Goal: Task Accomplishment & Management: Complete application form

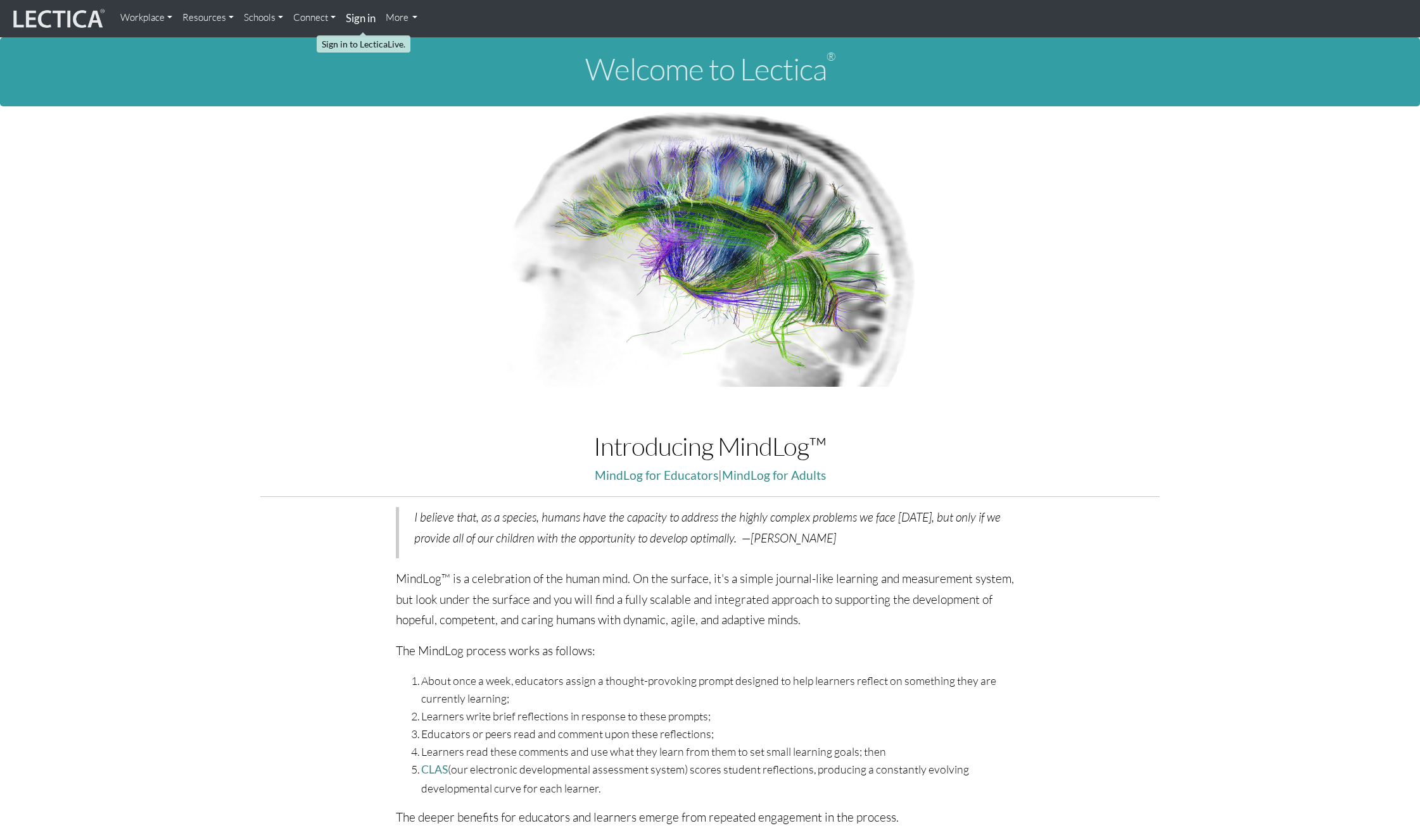
click at [363, 21] on strong "Sign in" at bounding box center [360, 18] width 30 height 13
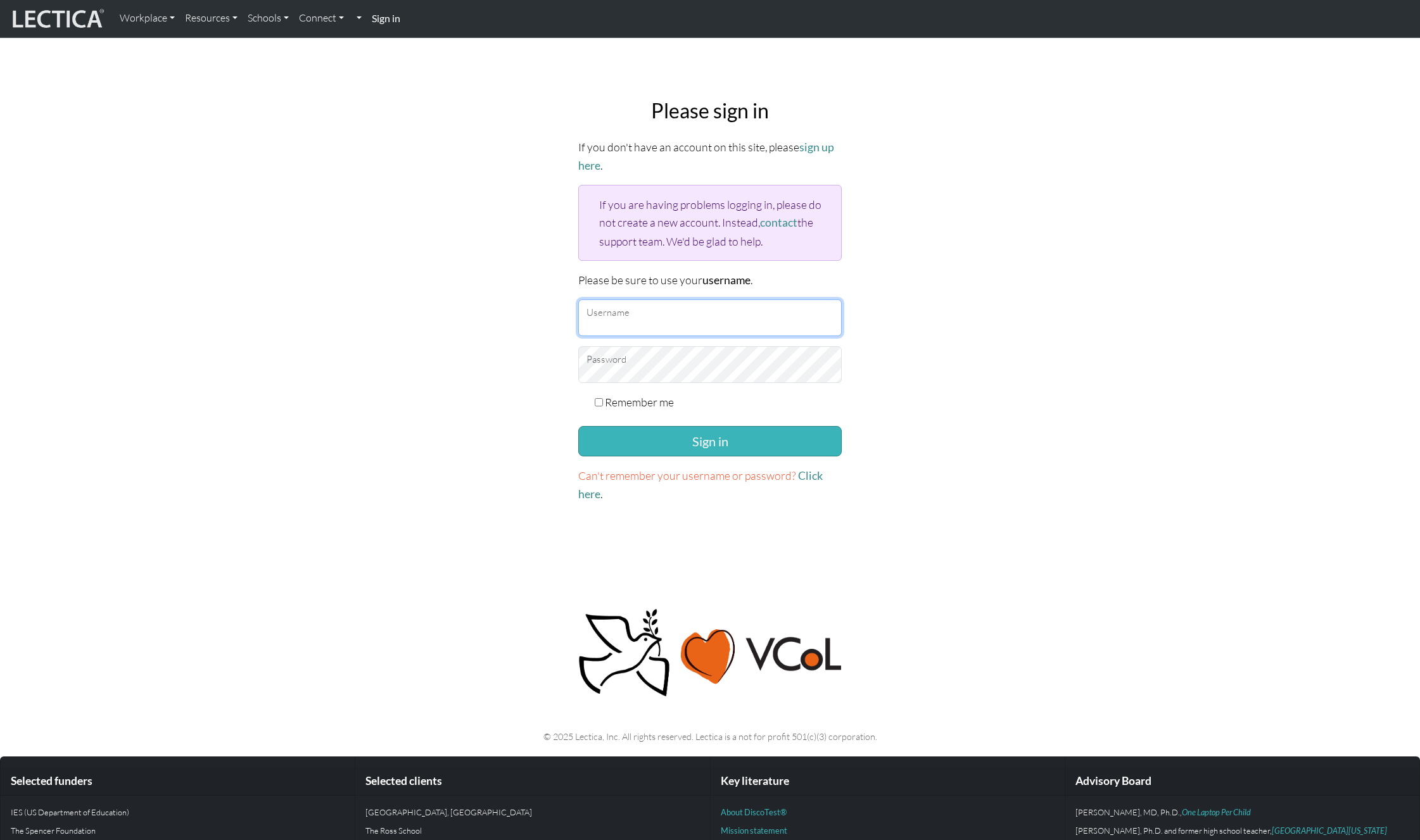
type input "armstrongc"
click at [671, 441] on button "Sign in" at bounding box center [710, 442] width 264 height 31
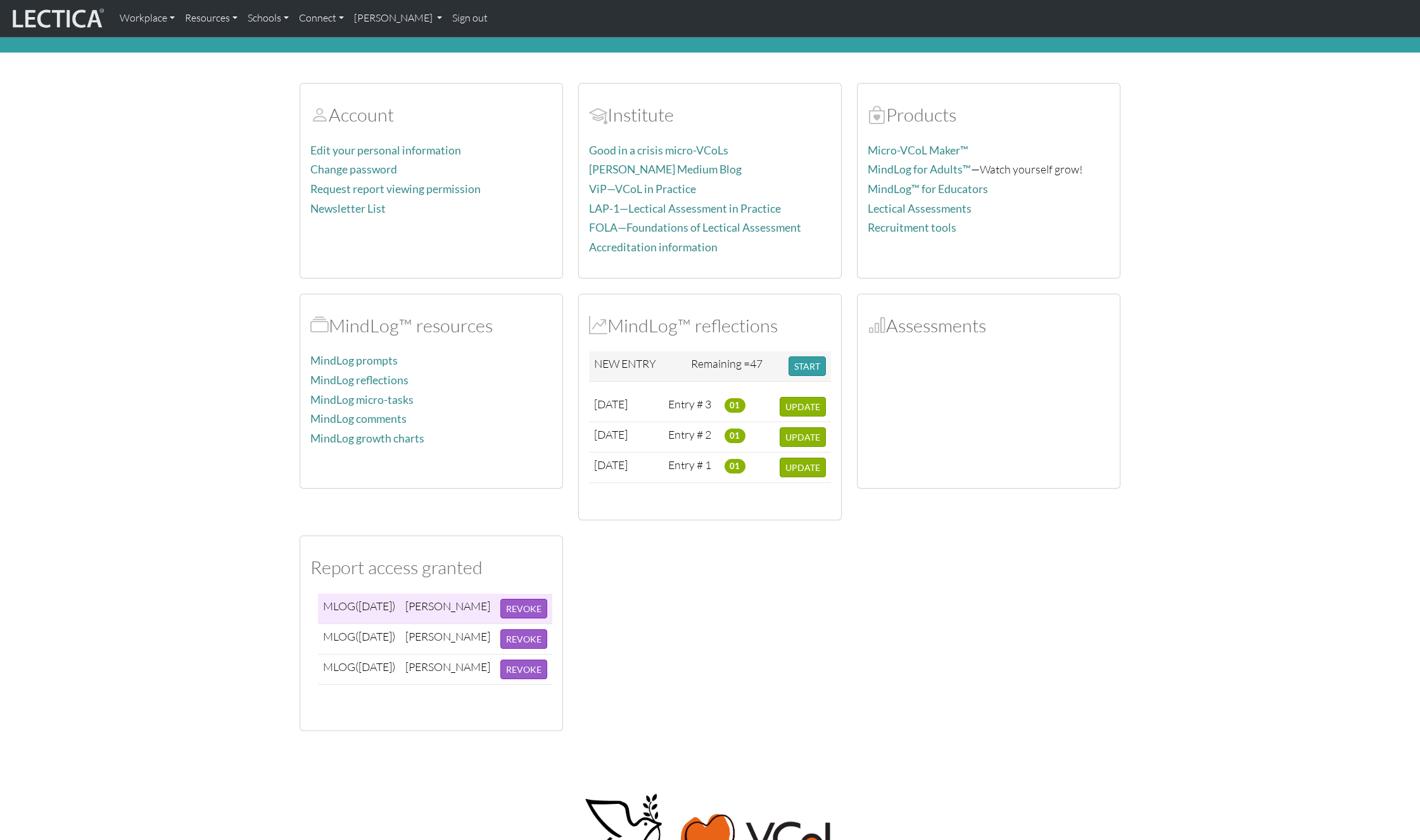
scroll to position [45, 0]
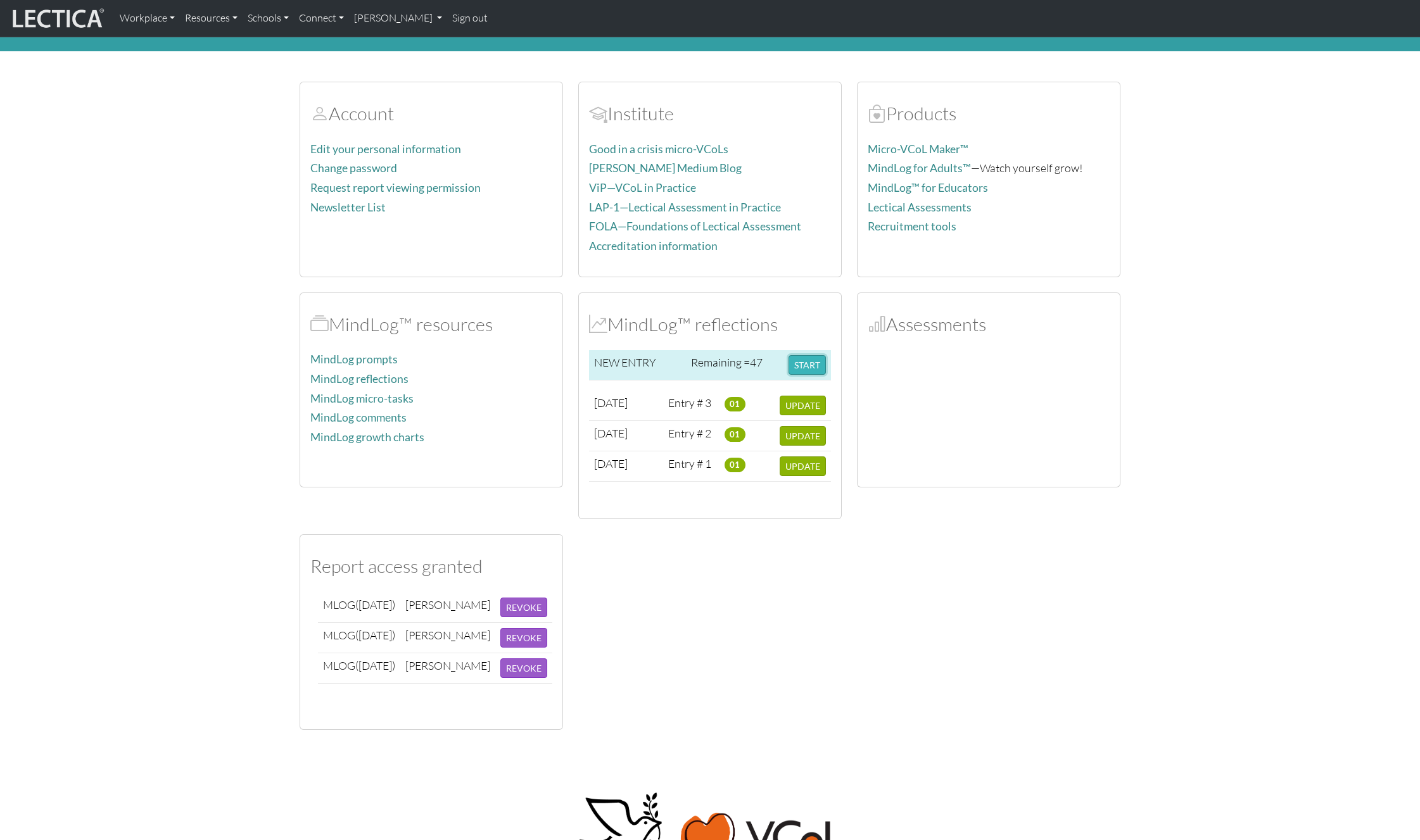
click at [809, 365] on button "START" at bounding box center [807, 365] width 37 height 20
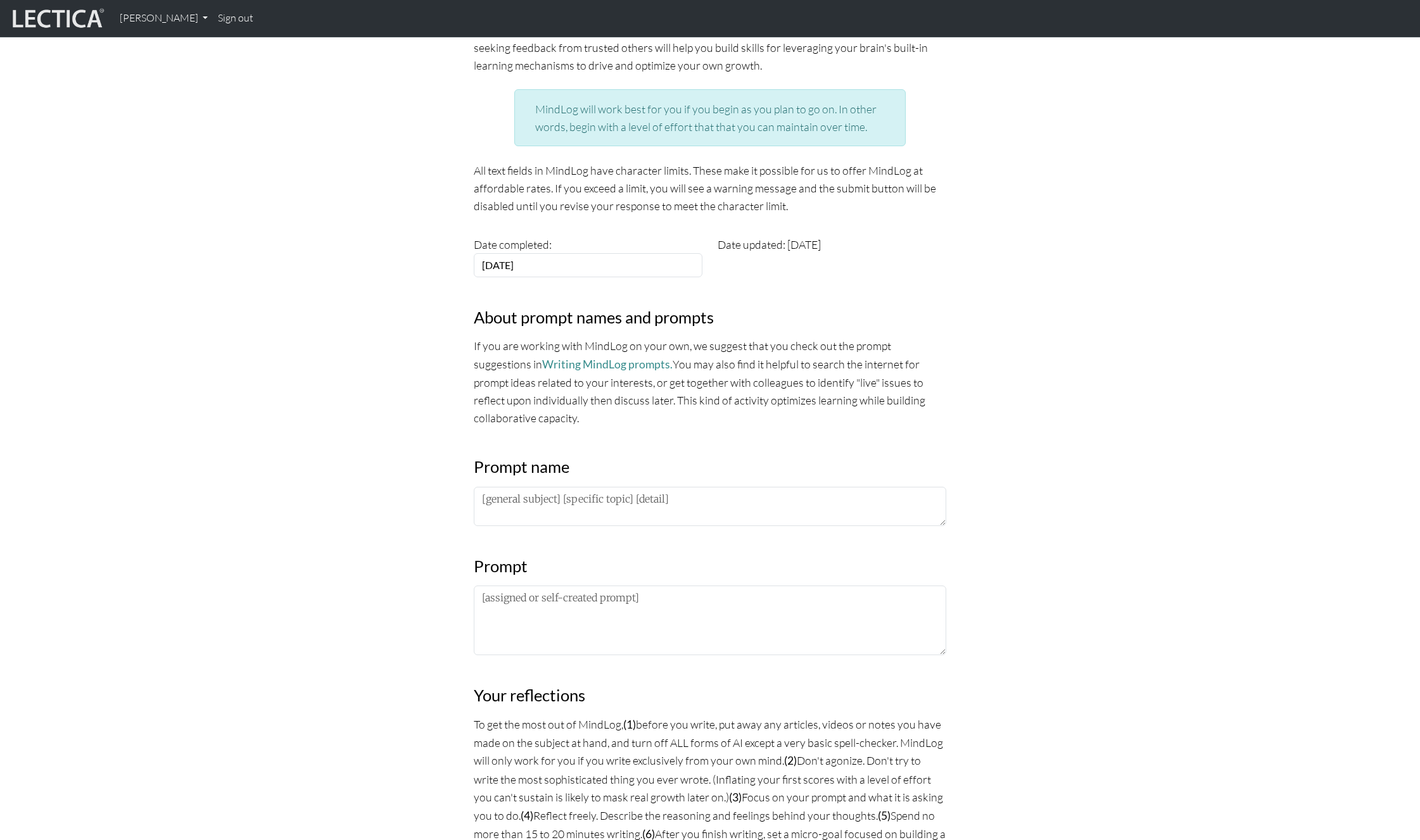
scroll to position [235, 0]
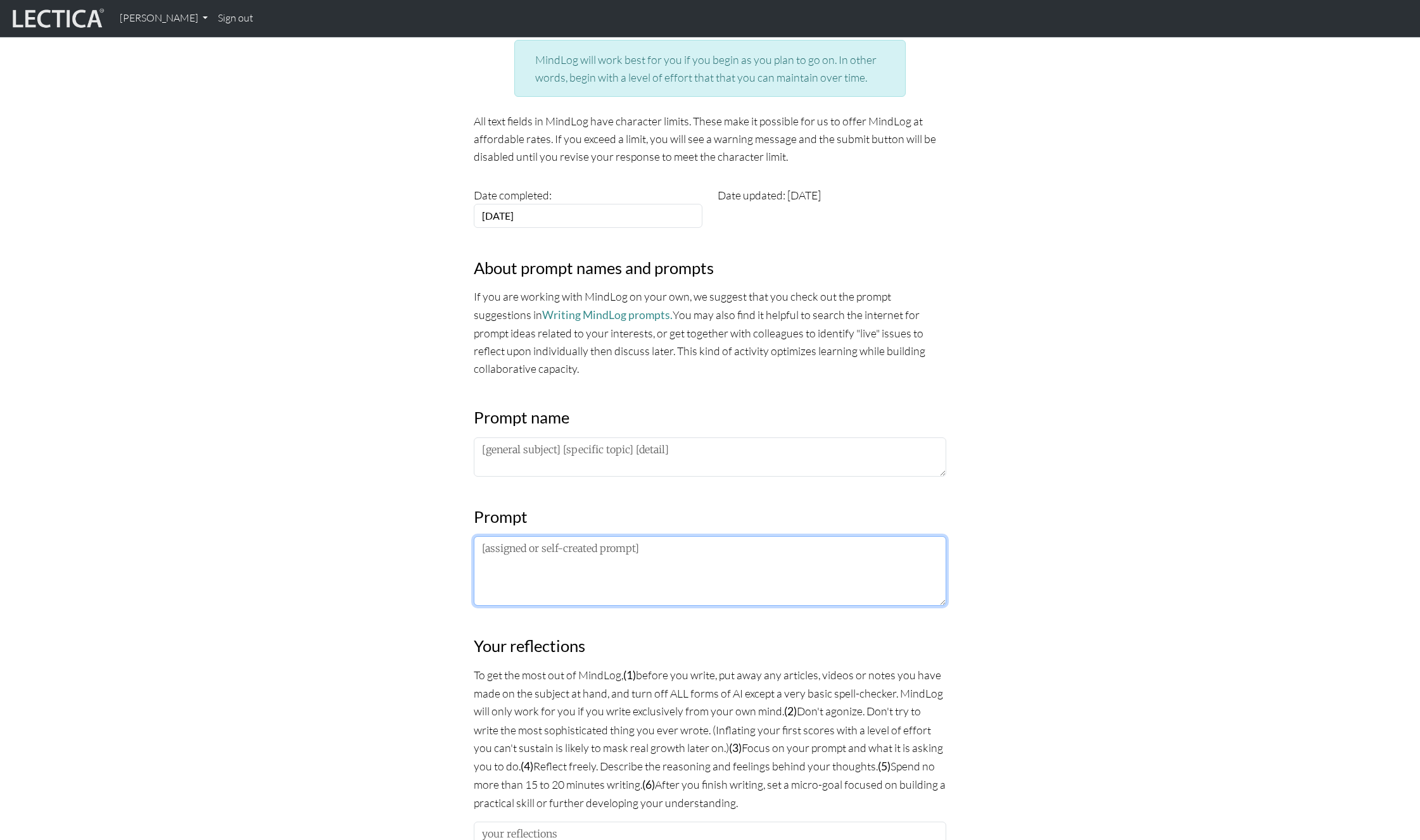
click at [536, 557] on textarea at bounding box center [710, 570] width 473 height 70
paste textarea "Extrospective: What I am noticing about the lectures/frameworks/practices is… I…"
click at [502, 560] on textarea "Extrospective: What I am noticing about the lectures/frameworks/practices is… I…" at bounding box center [710, 570] width 473 height 70
type textarea "Extrospective: What I am noticing about the lectures/frameworks/practices is… I…"
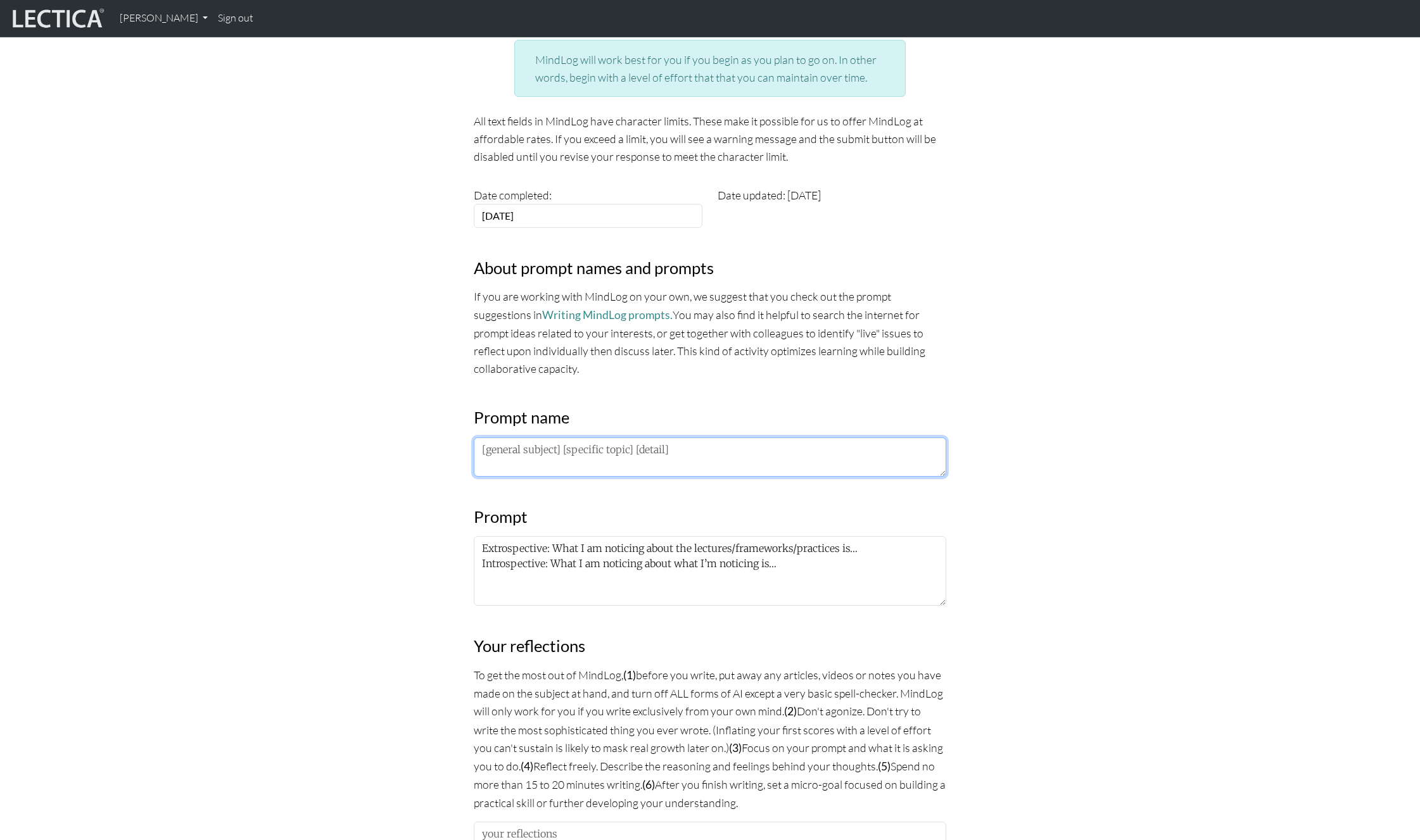
click at [531, 460] on textarea at bounding box center [710, 457] width 473 height 40
paste textarea "PM LDP 2025”"
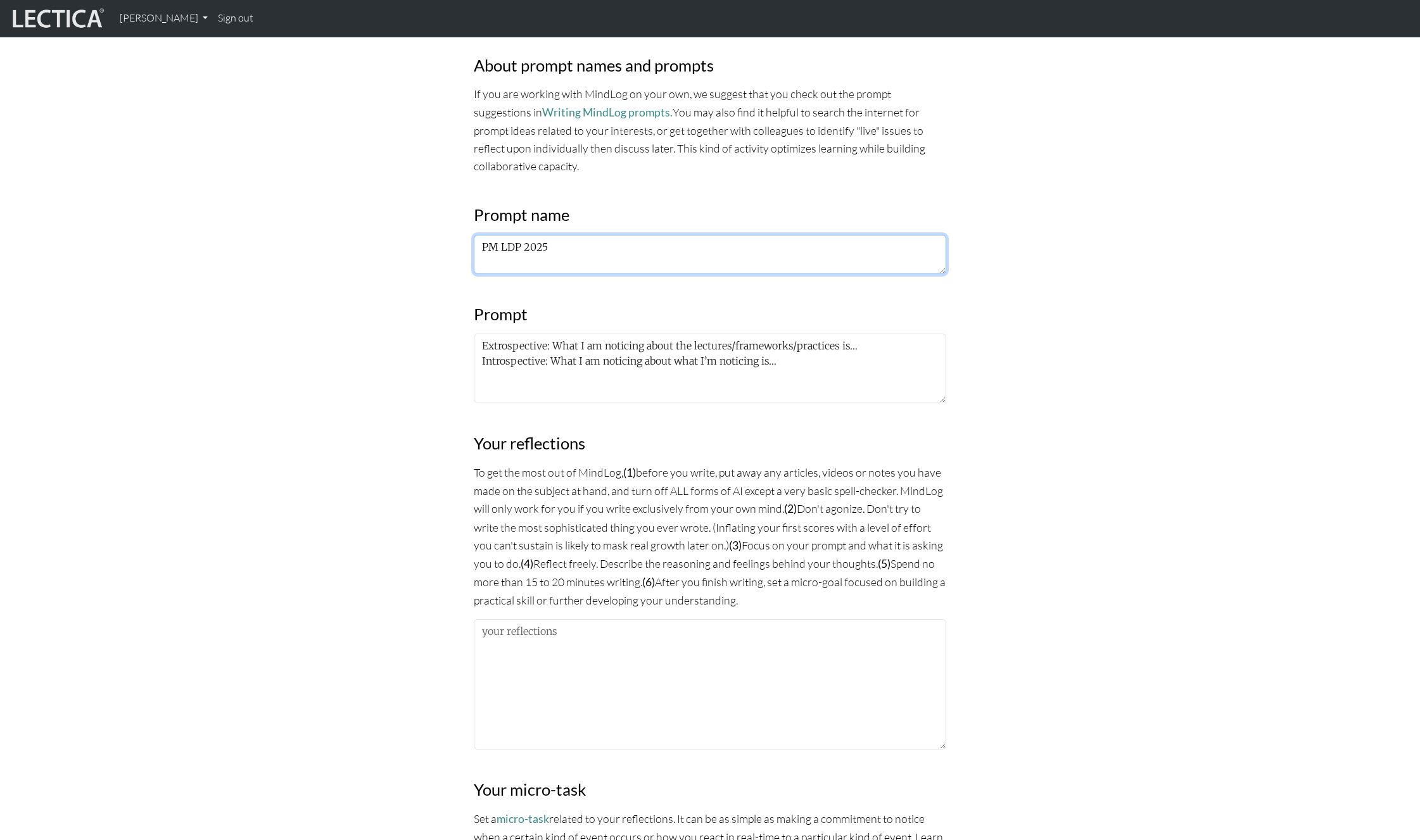
scroll to position [557, 0]
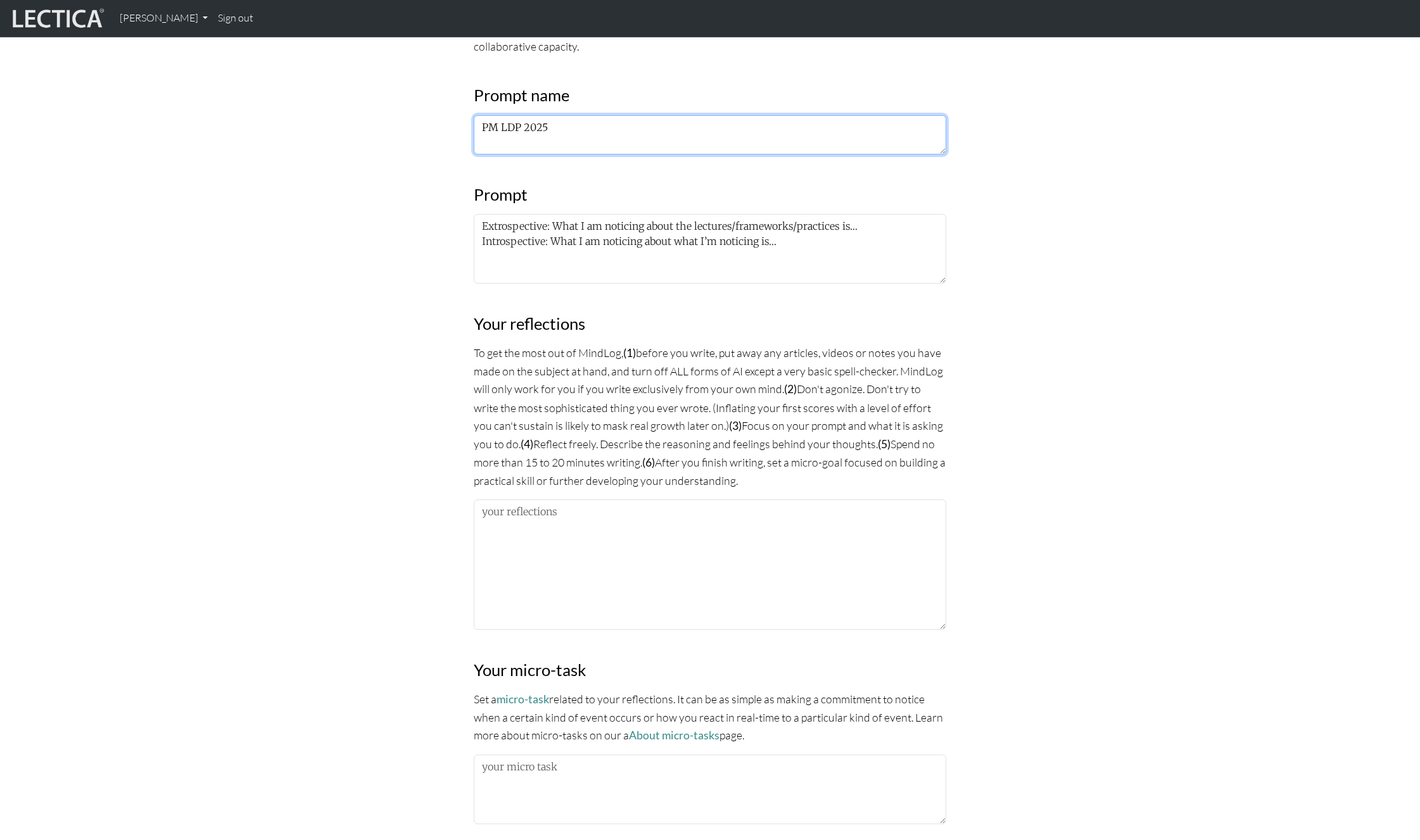
type textarea "PM LDP 2025"
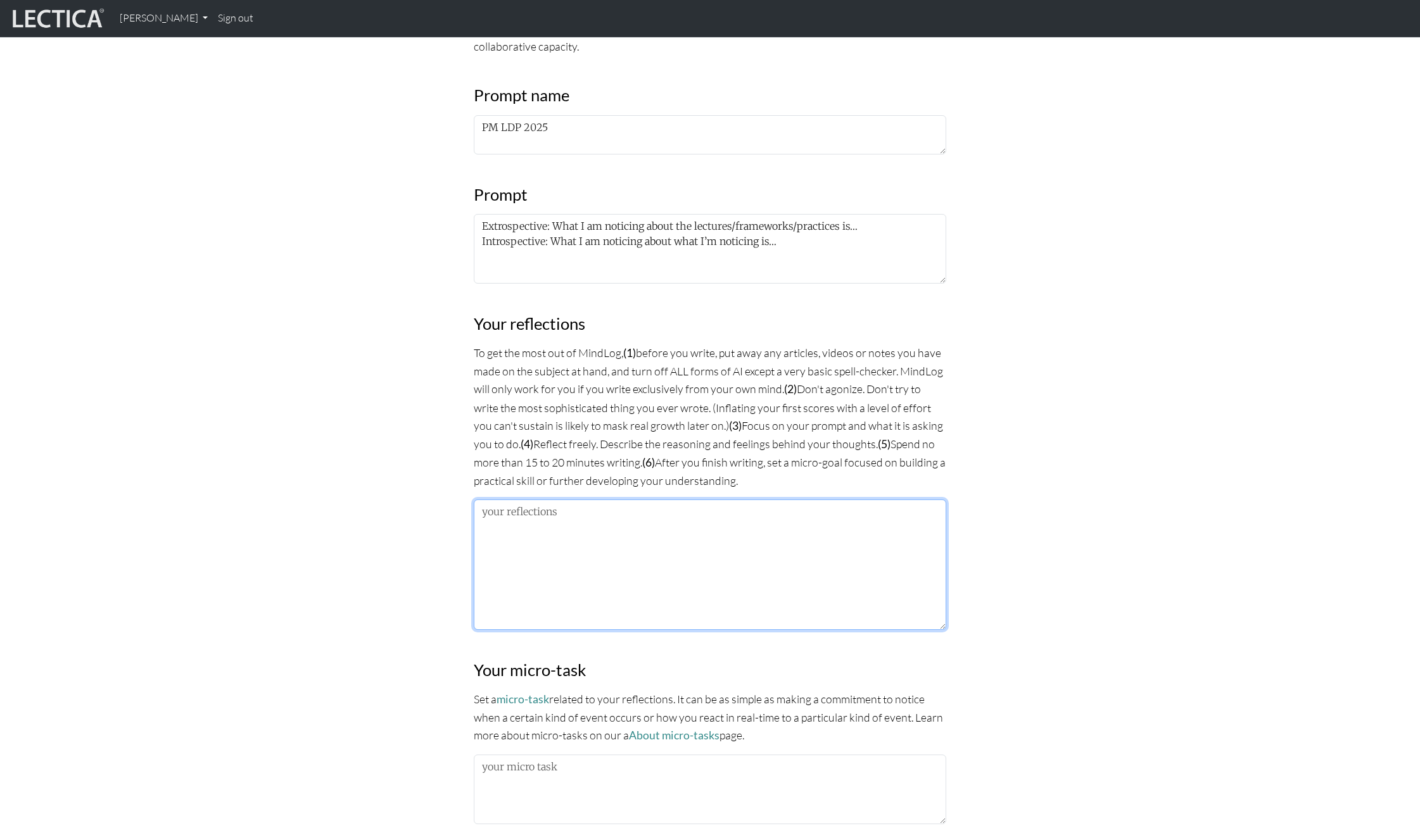
click at [559, 549] on textarea at bounding box center [710, 565] width 473 height 130
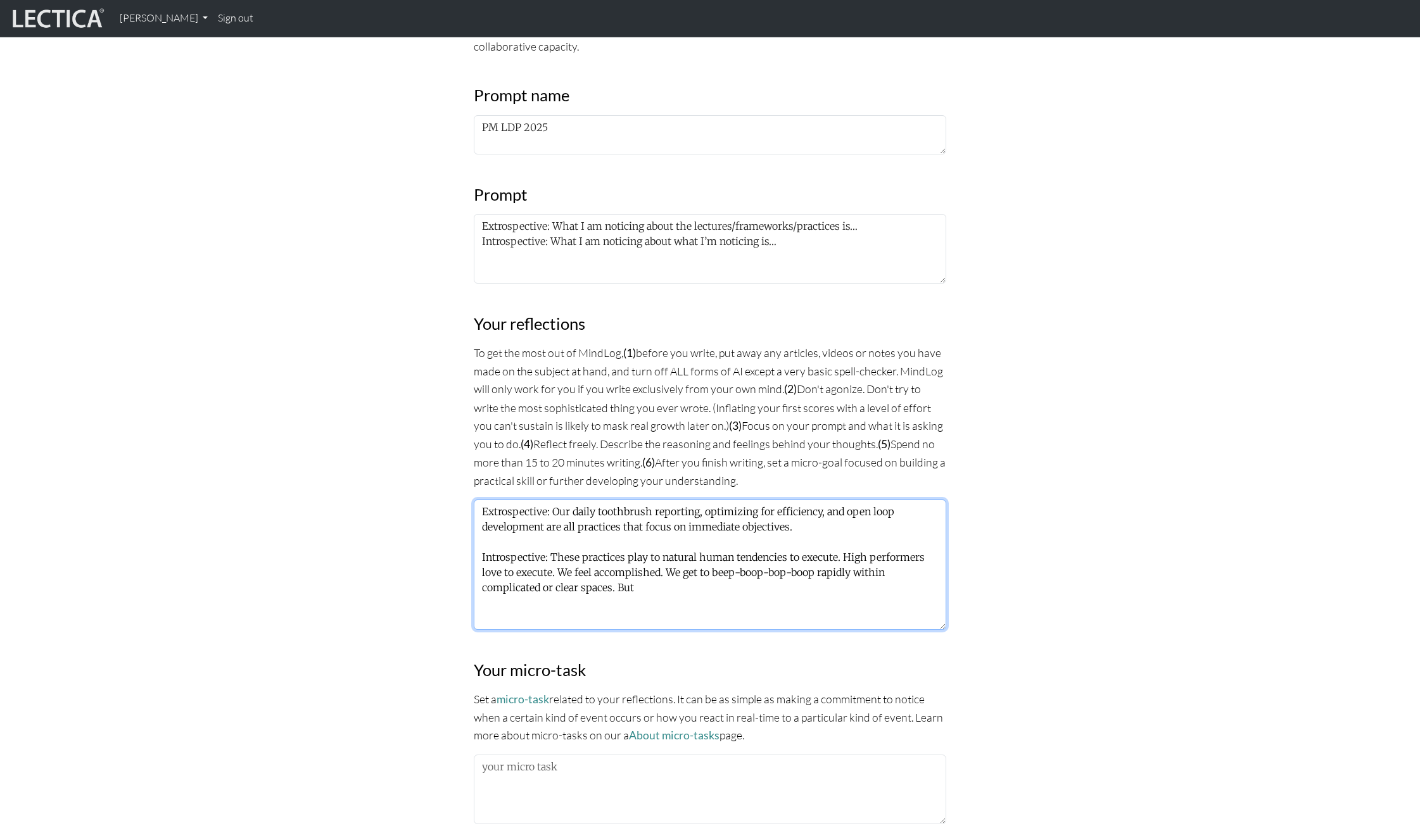
click at [854, 575] on textarea "Extrospective: Our daily toothbrush reporting, optimizing for efficiency, and o…" at bounding box center [710, 565] width 473 height 130
drag, startPoint x: 813, startPoint y: 585, endPoint x: 768, endPoint y: 587, distance: 45.0
click at [768, 587] on textarea "Extrospective: Our daily toothbrush reporting, optimizing for efficiency, and o…" at bounding box center [710, 565] width 473 height 130
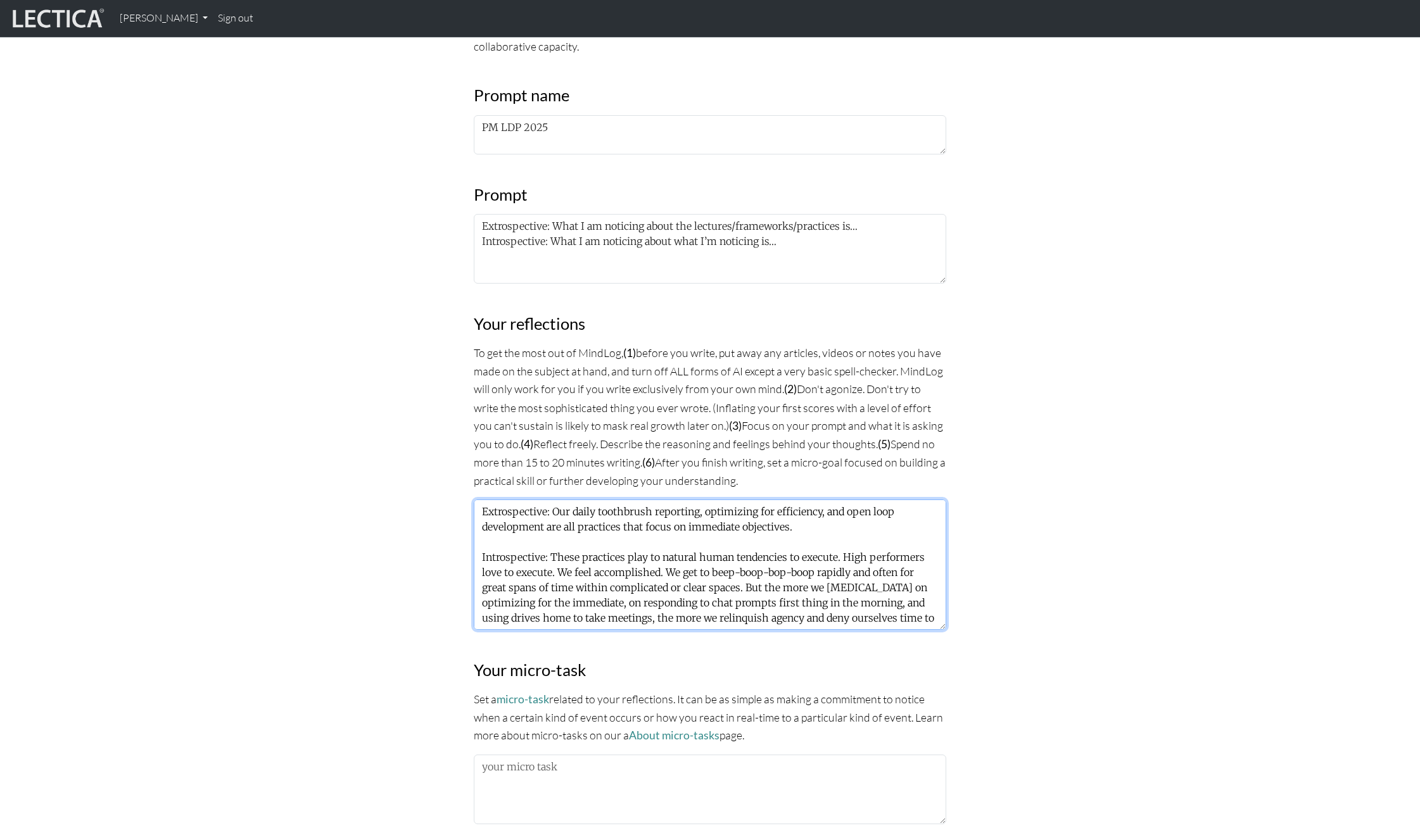
scroll to position [10, 0]
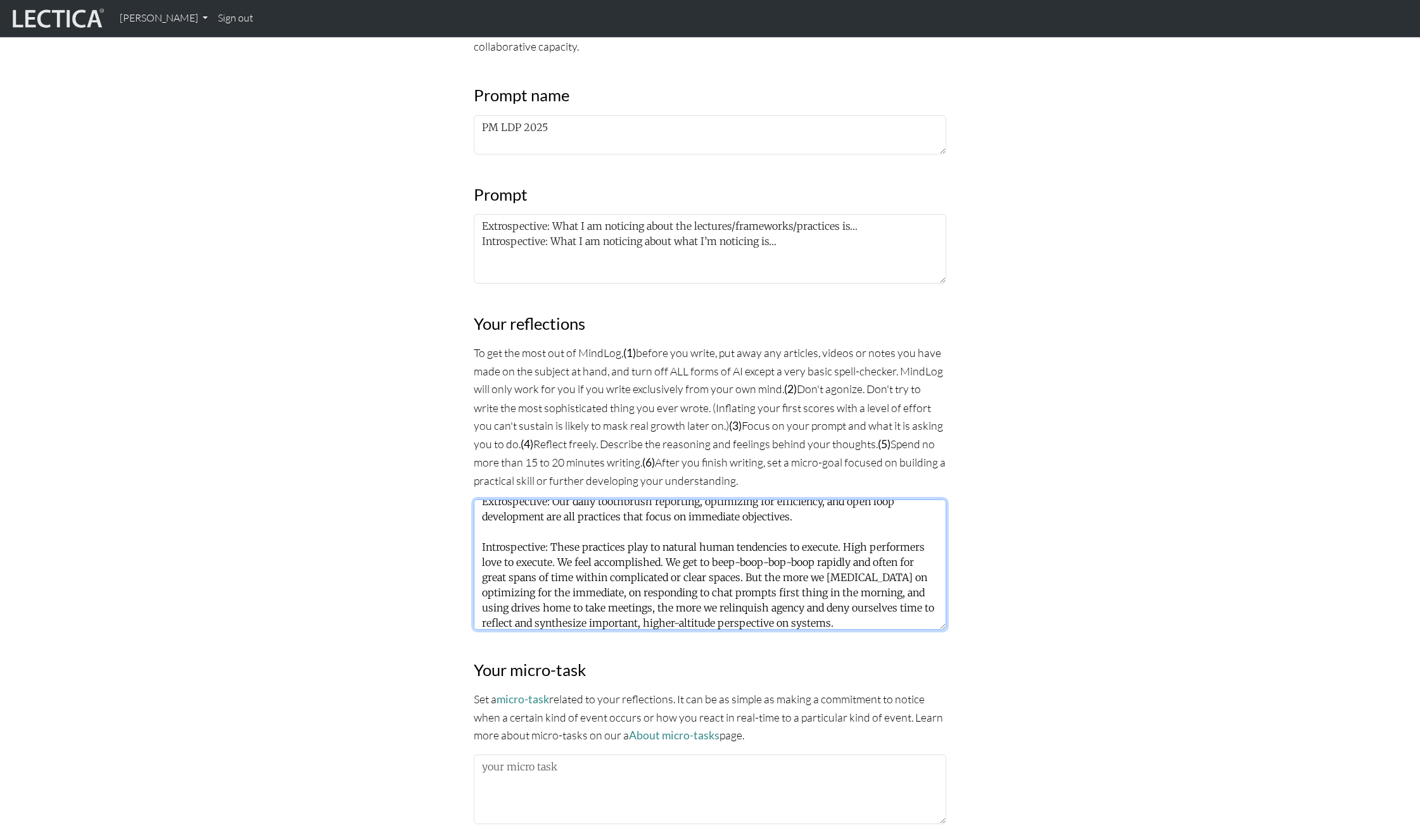
click at [764, 539] on textarea "Extrospective: Our daily toothbrush reporting, optimizing for efficiency, and o…" at bounding box center [710, 565] width 473 height 130
click at [662, 545] on textarea "Extrospective: Our daily toothbrush reporting, optimizing for efficiency, and o…" at bounding box center [710, 565] width 473 height 130
drag, startPoint x: 876, startPoint y: 561, endPoint x: 903, endPoint y: 558, distance: 27.2
click at [903, 558] on textarea "Extrospective: Our daily toothbrush reporting, optimizing for efficiency, and o…" at bounding box center [710, 565] width 473 height 130
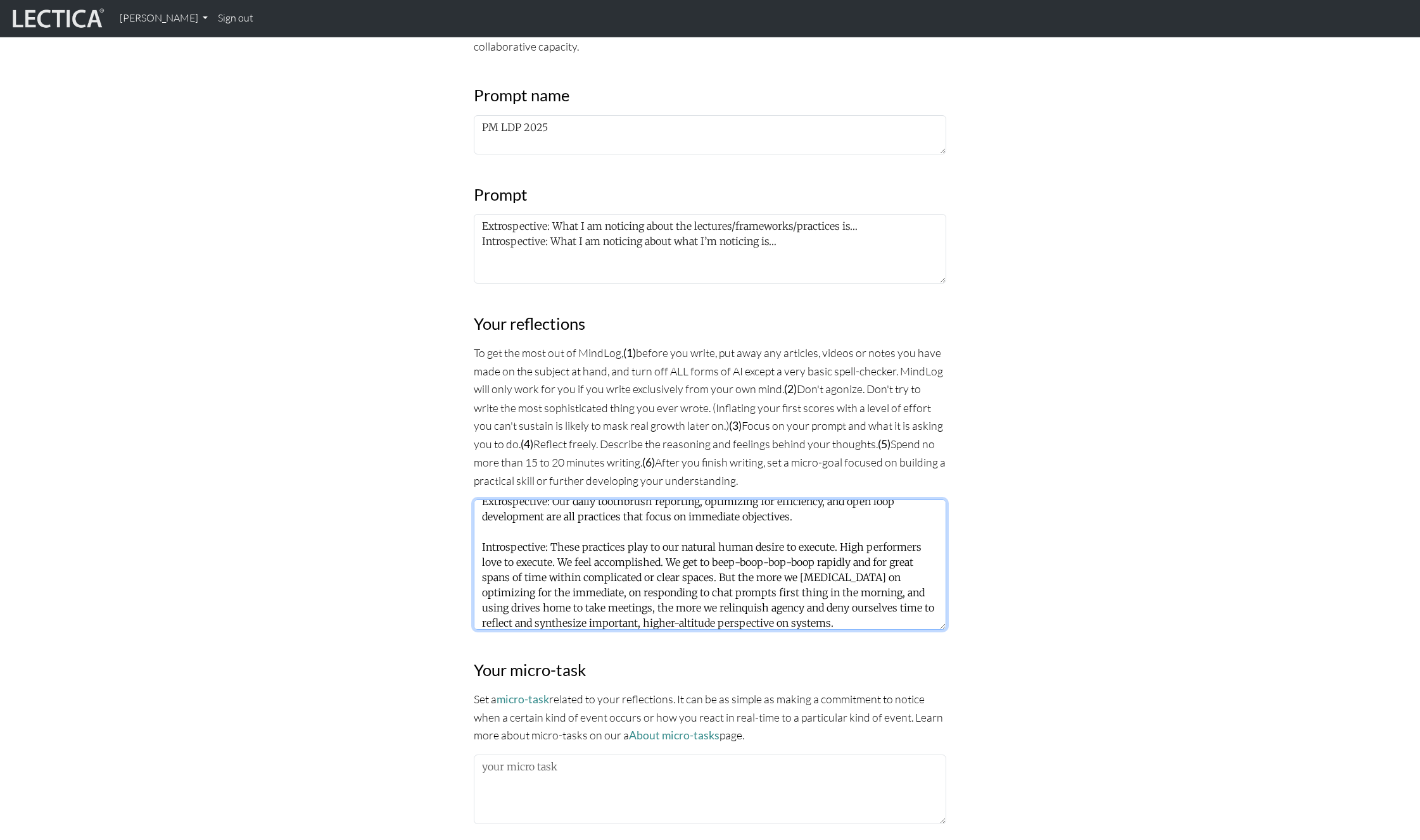
drag, startPoint x: 819, startPoint y: 560, endPoint x: 874, endPoint y: 560, distance: 55.0
click at [874, 560] on textarea "Extrospective: Our daily toothbrush reporting, optimizing for efficiency, and o…" at bounding box center [710, 565] width 473 height 130
drag, startPoint x: 870, startPoint y: 559, endPoint x: 852, endPoint y: 559, distance: 18.0
click at [852, 559] on textarea "Extrospective: Our daily toothbrush reporting, optimizing for efficiency, and o…" at bounding box center [710, 565] width 473 height 130
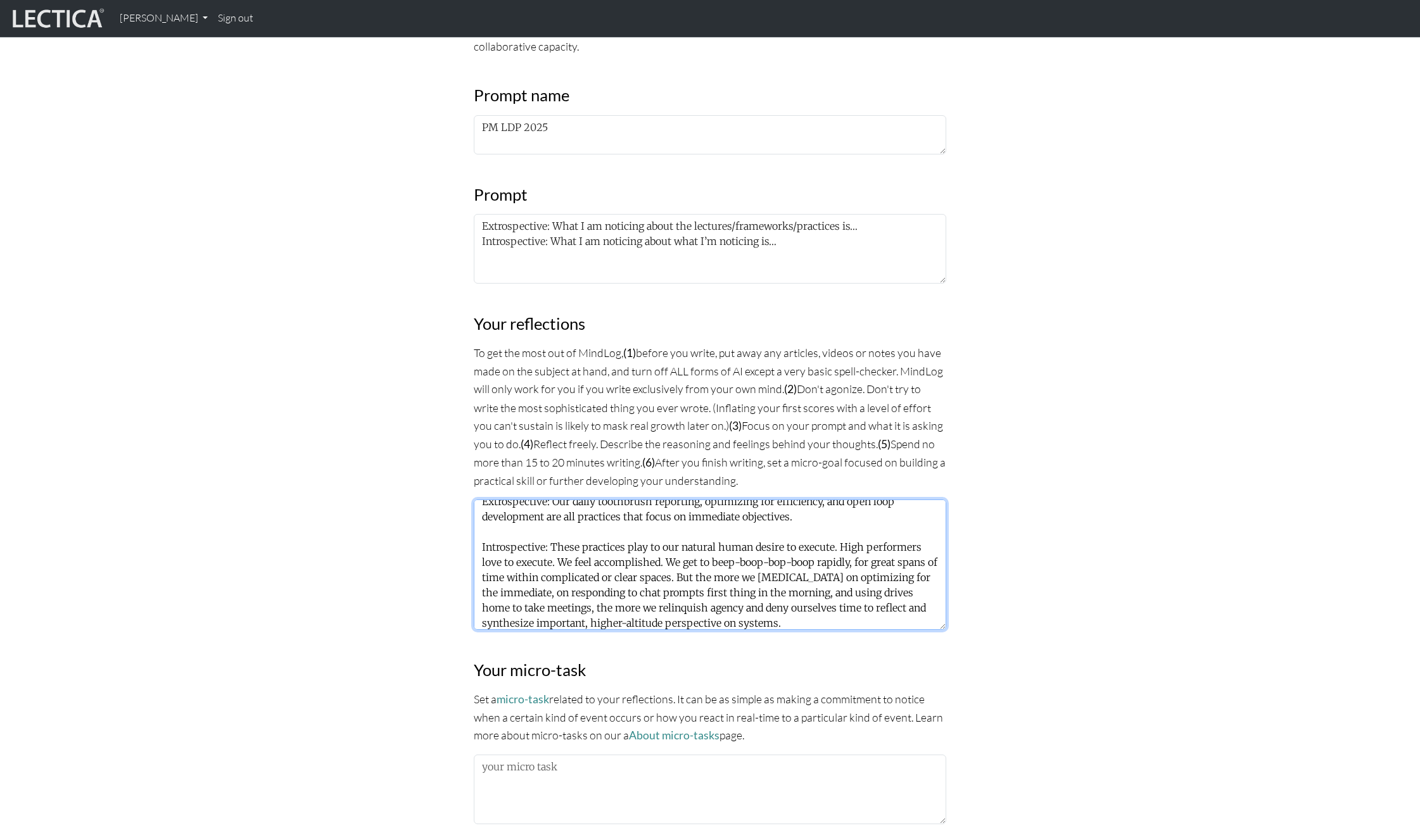
drag, startPoint x: 643, startPoint y: 591, endPoint x: 624, endPoint y: 591, distance: 19.0
click at [624, 591] on textarea "Extrospective: Our daily toothbrush reporting, optimizing for efficiency, and o…" at bounding box center [710, 565] width 473 height 130
click at [671, 592] on textarea "Extrospective: Our daily toothbrush reporting, optimizing for efficiency, and o…" at bounding box center [710, 565] width 473 height 130
drag, startPoint x: 676, startPoint y: 590, endPoint x: 797, endPoint y: 592, distance: 121.0
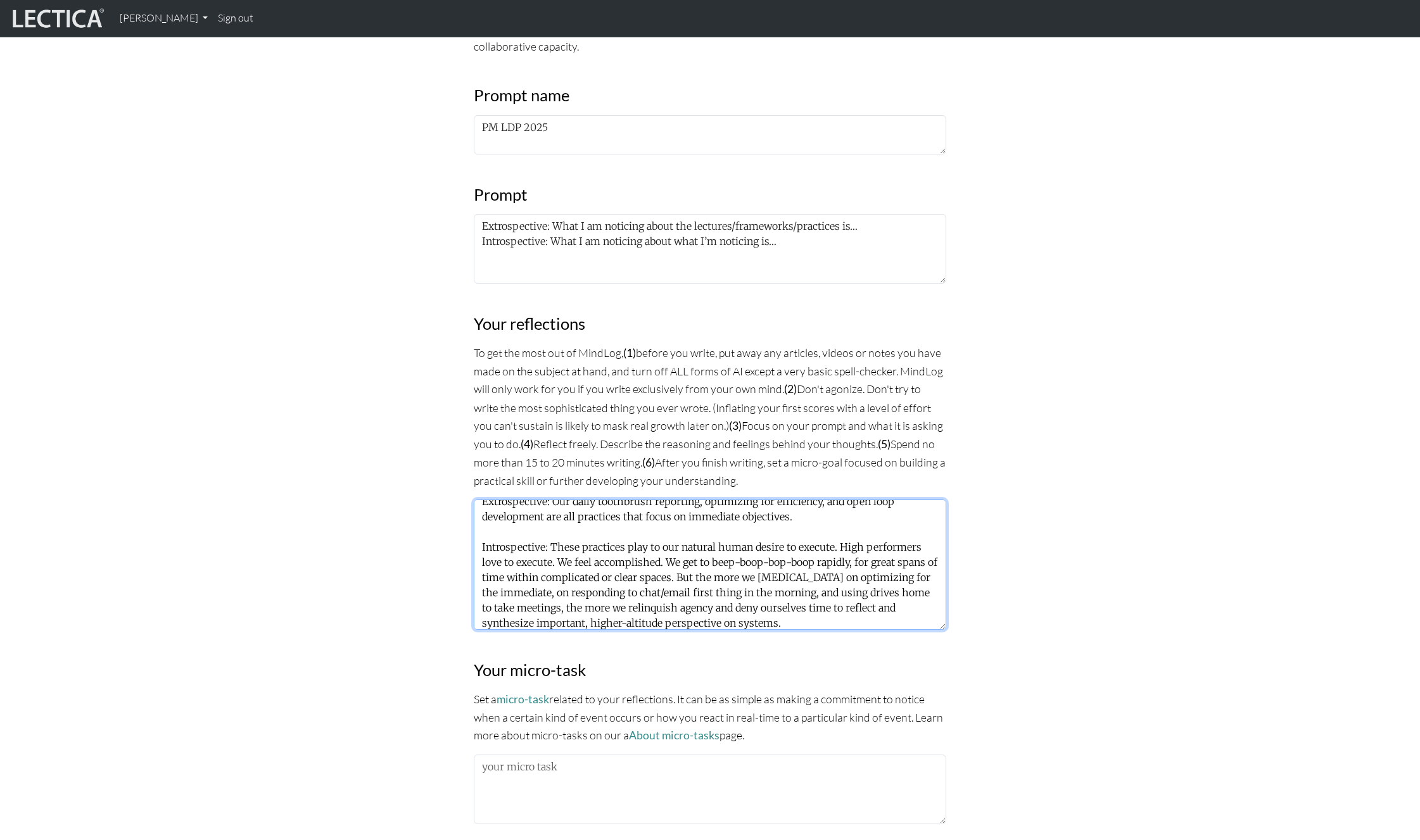
click at [797, 592] on textarea "Extrospective: Our daily toothbrush reporting, optimizing for efficiency, and o…" at bounding box center [710, 565] width 473 height 130
click at [528, 609] on textarea "Extrospective: Our daily toothbrush reporting, optimizing for efficiency, and o…" at bounding box center [710, 565] width 473 height 130
click at [621, 611] on textarea "Extrospective: Our daily toothbrush reporting, optimizing for efficiency, and o…" at bounding box center [710, 565] width 473 height 130
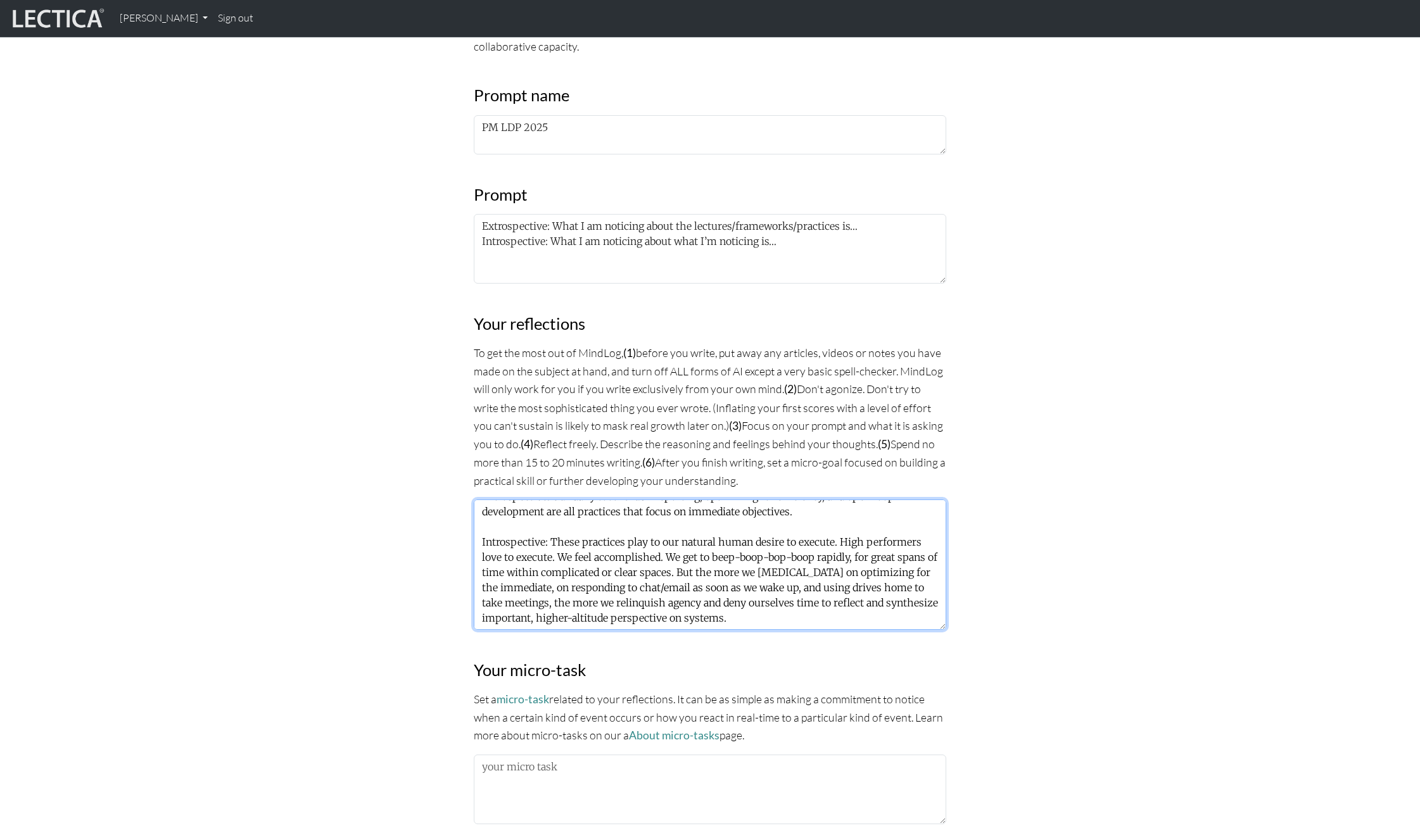
click at [740, 615] on textarea "Extrospective: Our daily toothbrush reporting, optimizing for efficiency, and o…" at bounding box center [710, 565] width 473 height 130
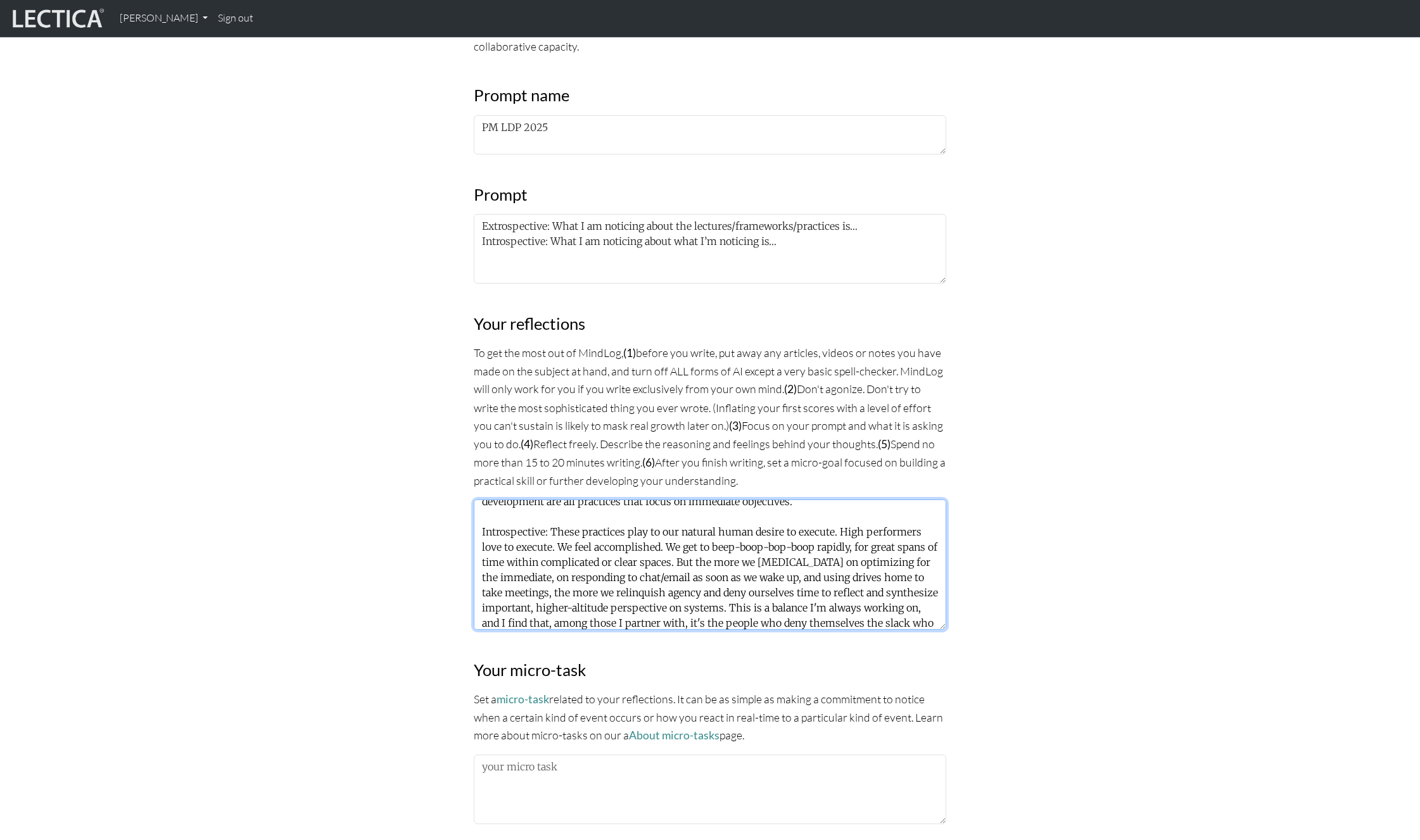
scroll to position [40, 0]
click at [700, 621] on textarea "Extrospective: Our daily toothbrush reporting, optimizing for efficiency, and o…" at bounding box center [710, 565] width 473 height 130
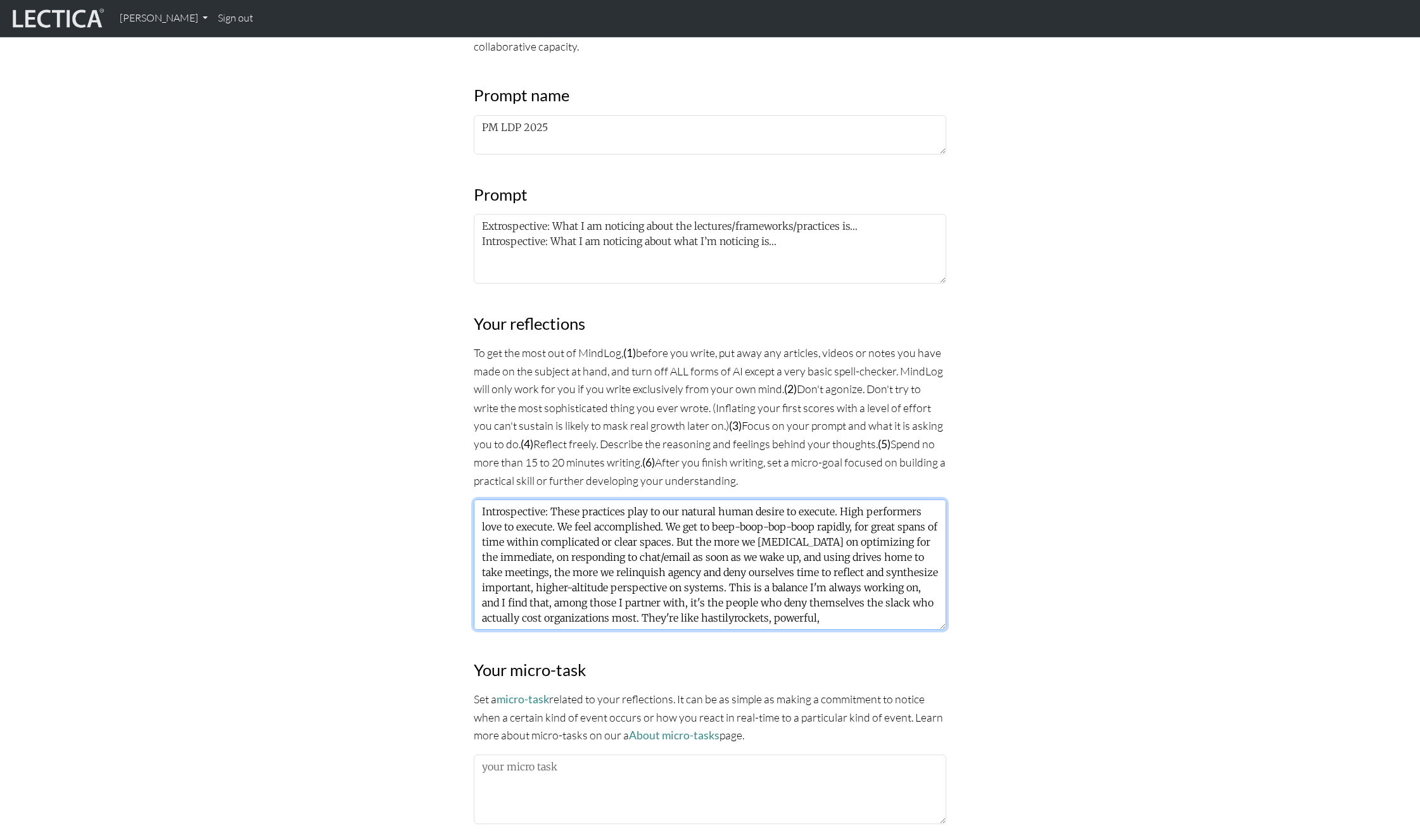
drag, startPoint x: 643, startPoint y: 620, endPoint x: 855, endPoint y: 625, distance: 212.1
click at [855, 625] on textarea "Extrospective: Our daily toothbrush reporting, optimizing for efficiency, and o…" at bounding box center [710, 565] width 473 height 130
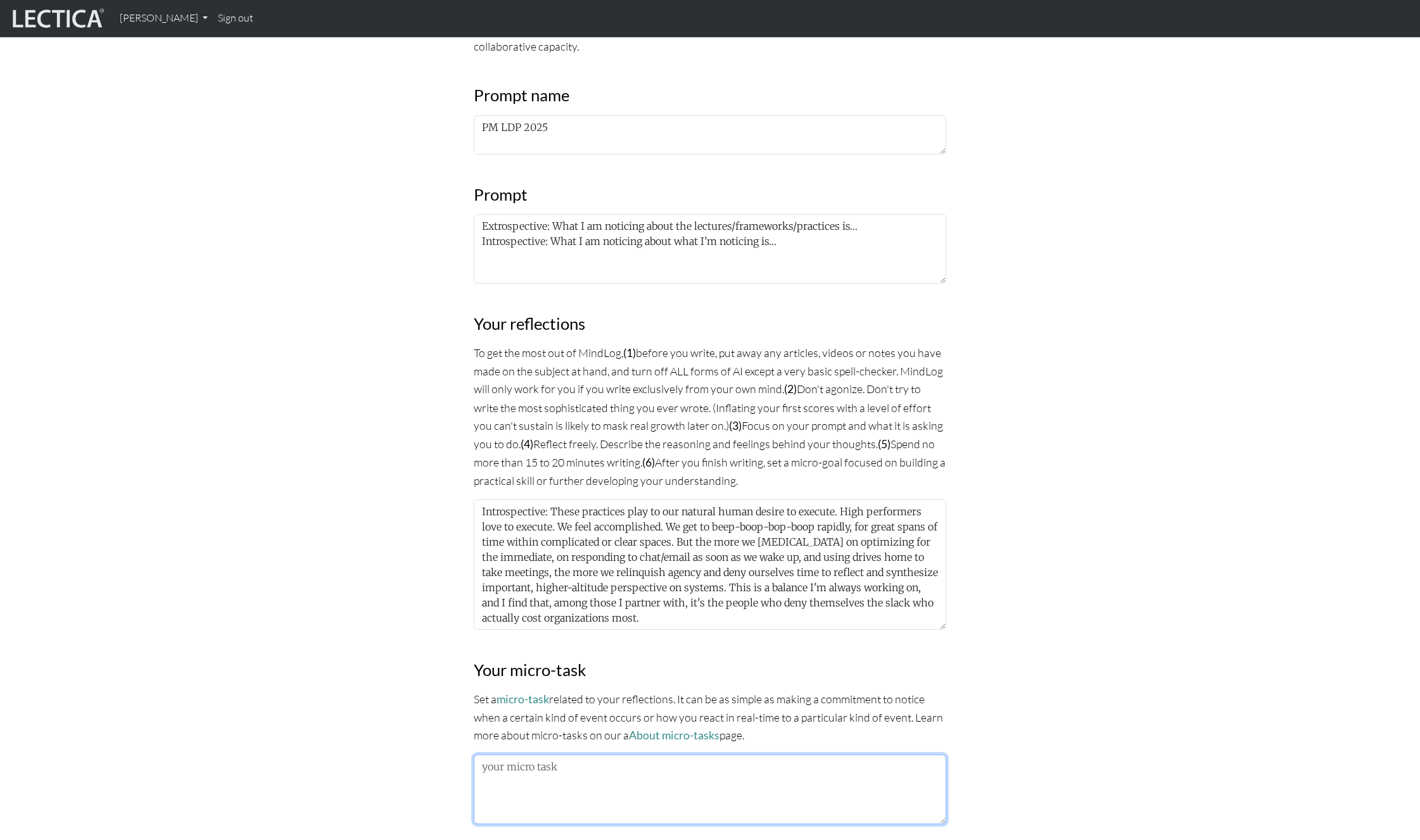
click at [630, 767] on textarea at bounding box center [710, 789] width 473 height 70
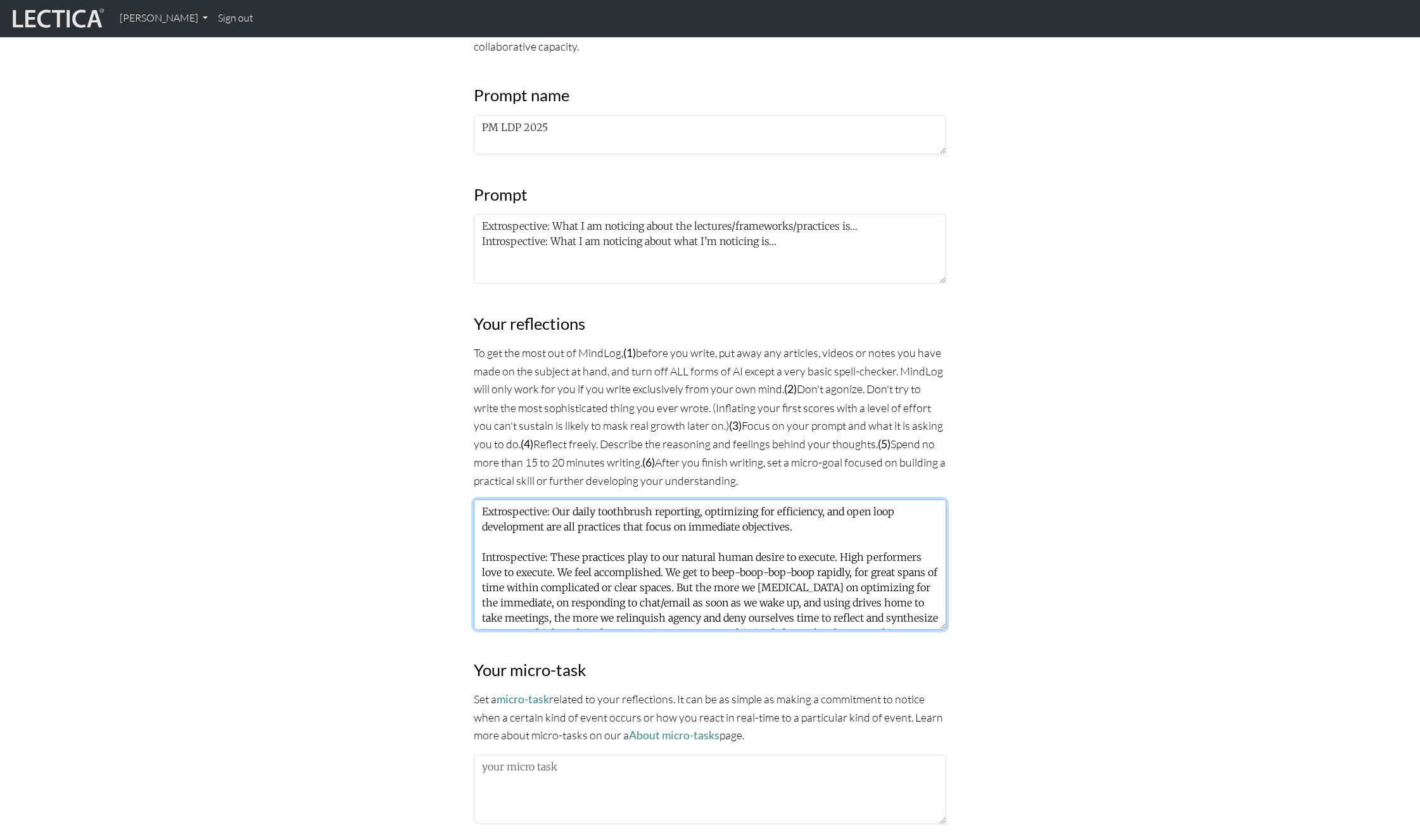
click at [789, 522] on textarea "Extrospective: Our daily toothbrush reporting, optimizing for efficiency, and o…" at bounding box center [710, 565] width 473 height 130
click at [807, 524] on textarea "Extrospective: Our daily toothbrush reporting, optimizing for efficiency, and o…" at bounding box center [710, 565] width 473 height 130
click at [795, 551] on textarea "Extrospective: Our daily toothbrush reporting, optimizing for efficiency, and o…" at bounding box center [710, 565] width 473 height 130
click at [517, 587] on textarea "Extrospective: Our daily toothbrush reporting, optimizing for efficiency, and o…" at bounding box center [710, 565] width 473 height 130
click at [550, 600] on textarea "Extrospective: Our daily toothbrush reporting, optimizing for efficiency, and o…" at bounding box center [710, 565] width 473 height 130
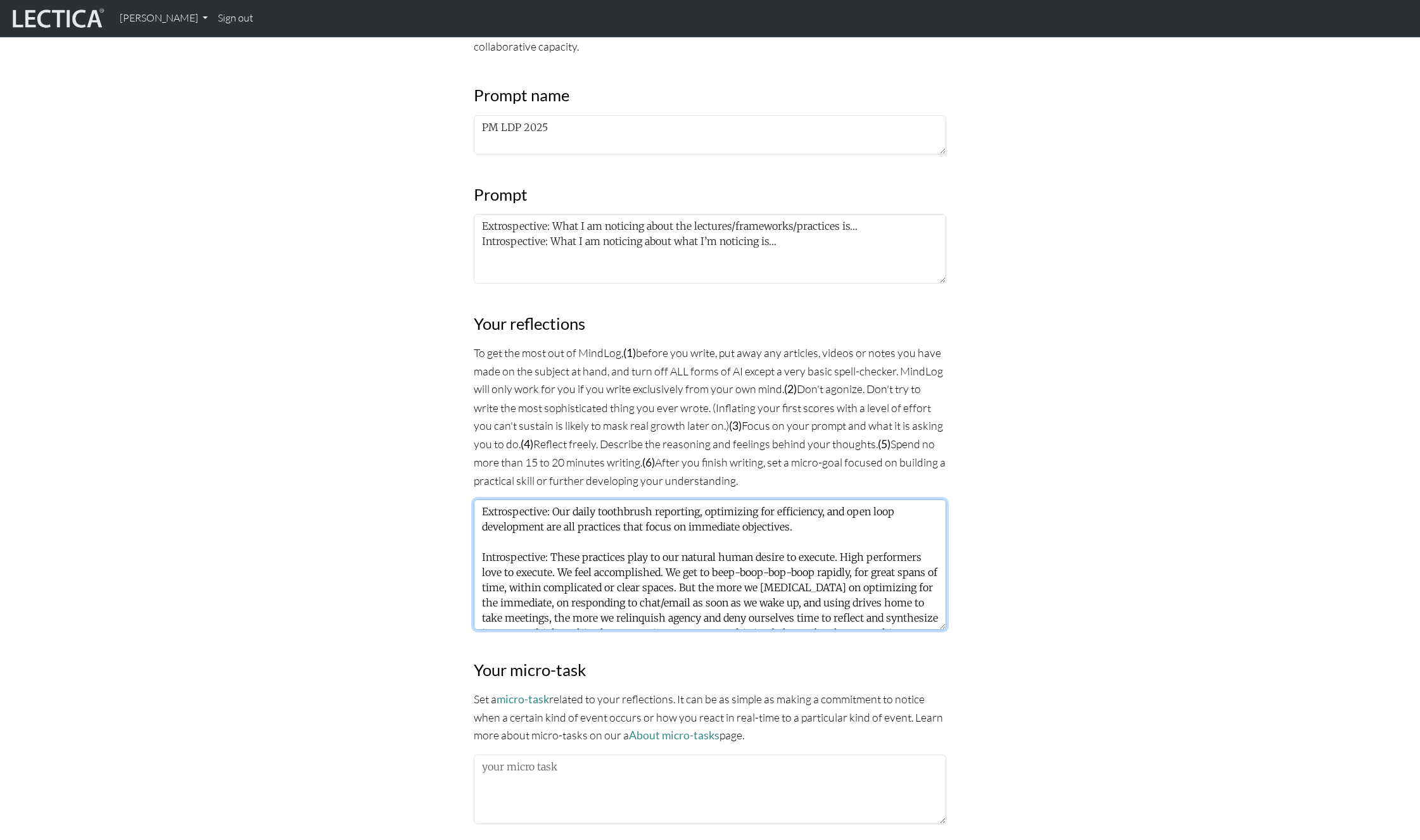
click at [583, 602] on textarea "Extrospective: Our daily toothbrush reporting, optimizing for efficiency, and o…" at bounding box center [710, 565] width 473 height 130
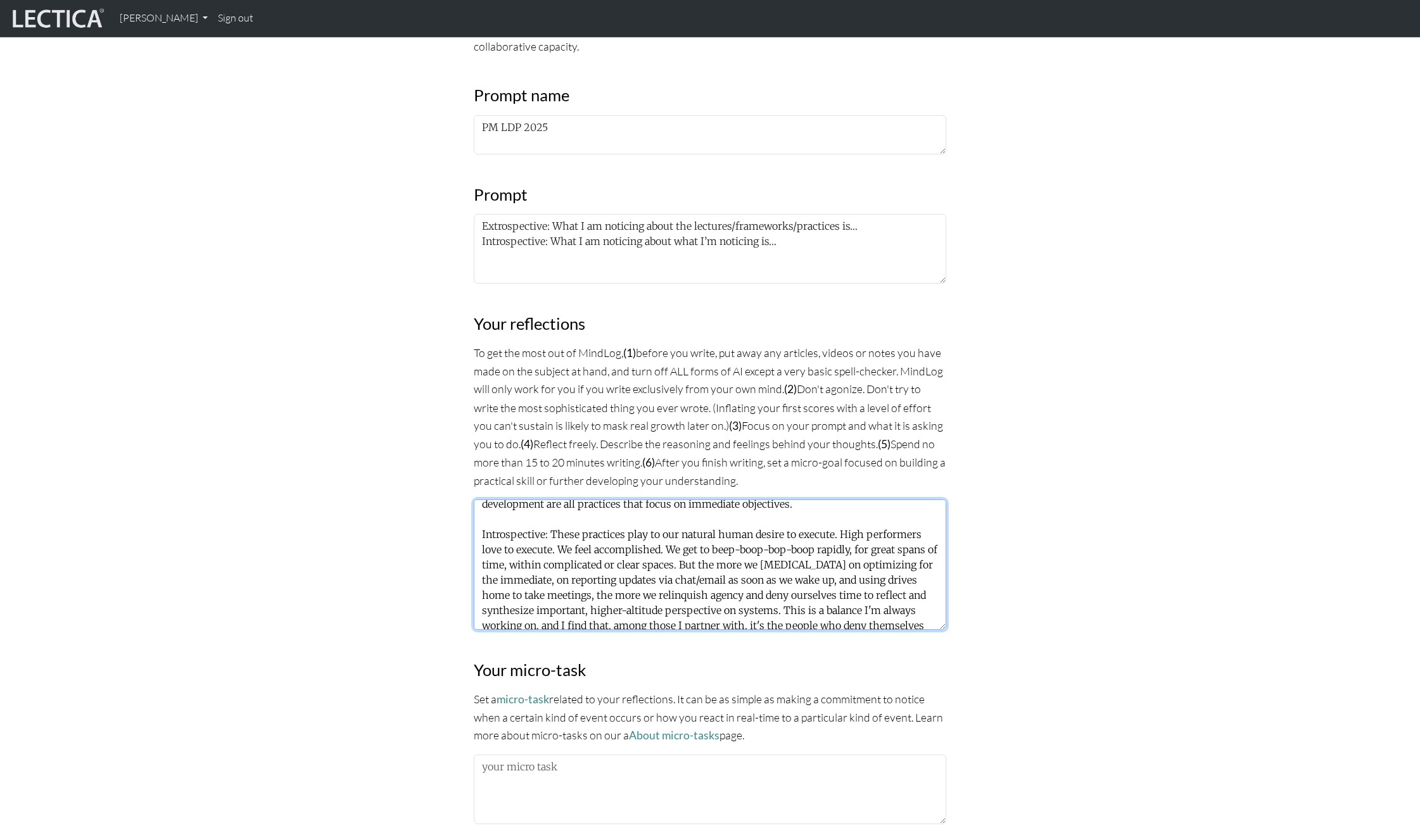
scroll to position [24, 0]
click at [680, 592] on textarea "Extrospective: Our daily toothbrush reporting, optimizing for efficiency, and o…" at bounding box center [710, 565] width 473 height 130
click at [684, 592] on textarea "Extrospective: Our daily toothbrush reporting, optimizing for efficiency, and o…" at bounding box center [710, 565] width 473 height 130
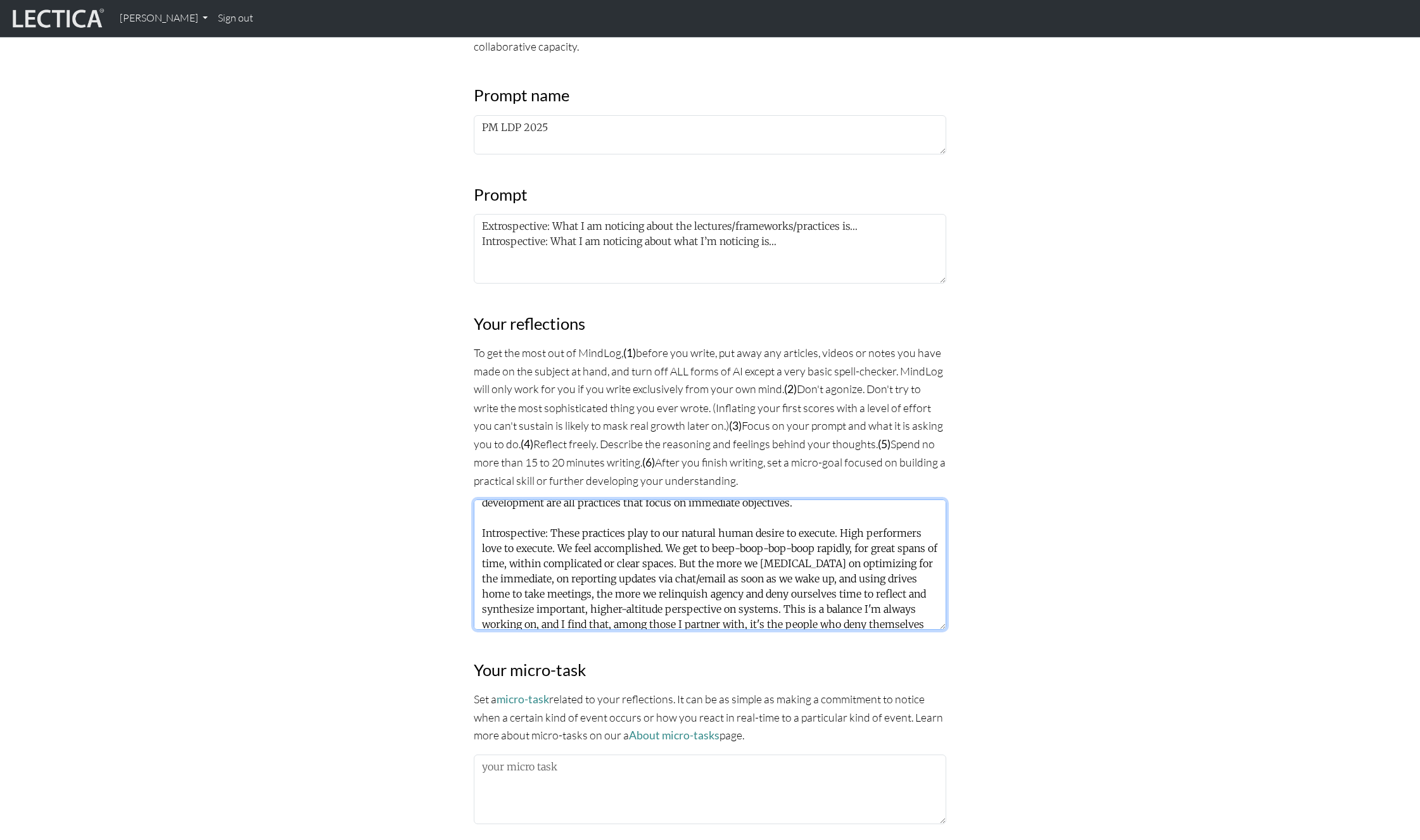
drag, startPoint x: 629, startPoint y: 592, endPoint x: 807, endPoint y: 594, distance: 178.0
click at [807, 594] on textarea "Extrospective: Our daily toothbrush reporting, optimizing for efficiency, and o…" at bounding box center [710, 565] width 473 height 130
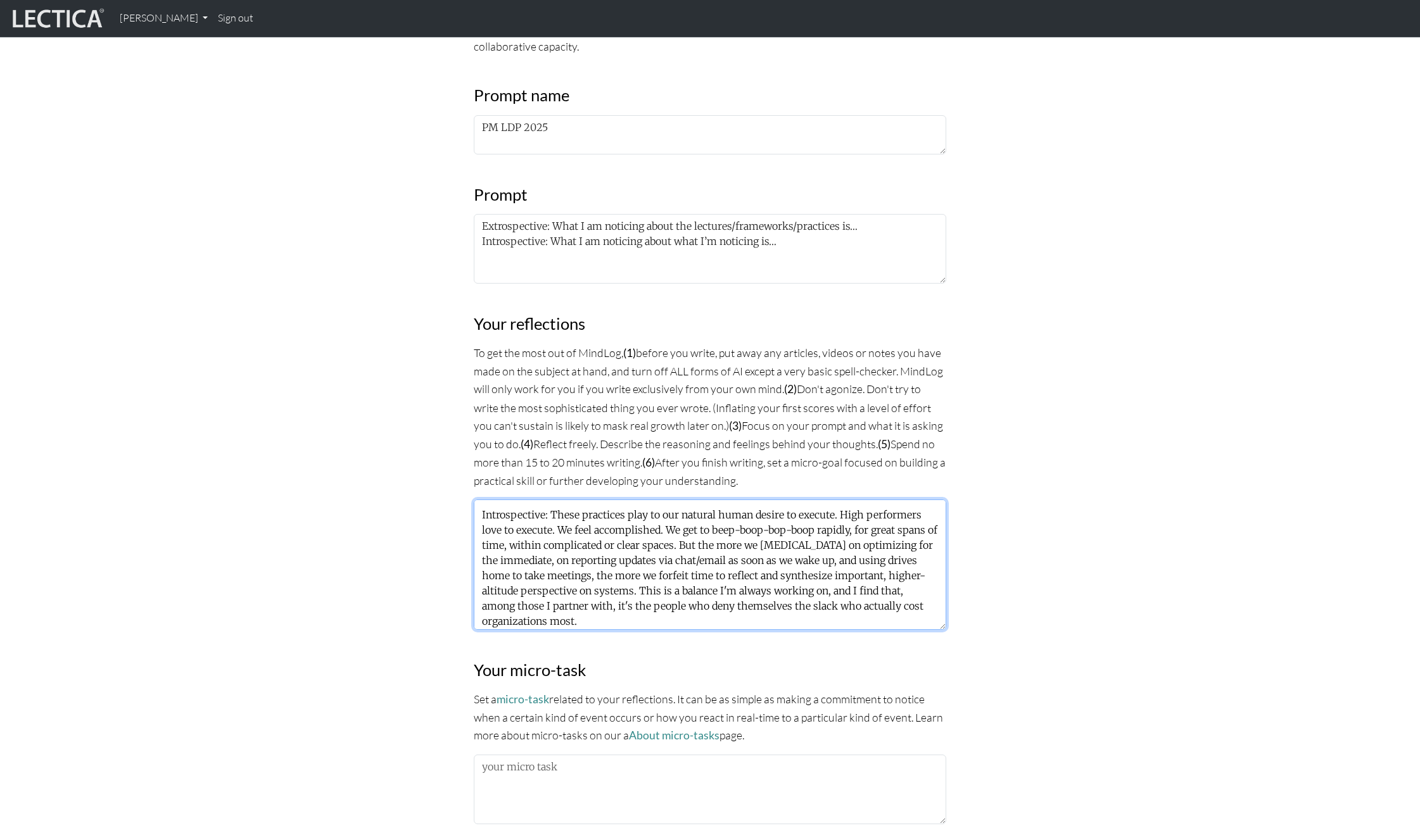
scroll to position [45, 0]
drag, startPoint x: 733, startPoint y: 586, endPoint x: 707, endPoint y: 585, distance: 26.0
click at [707, 585] on textarea "Extrospective: Our daily toothbrush reporting, optimizing for efficiency, and o…" at bounding box center [710, 565] width 473 height 130
drag, startPoint x: 676, startPoint y: 585, endPoint x: 808, endPoint y: 589, distance: 132.1
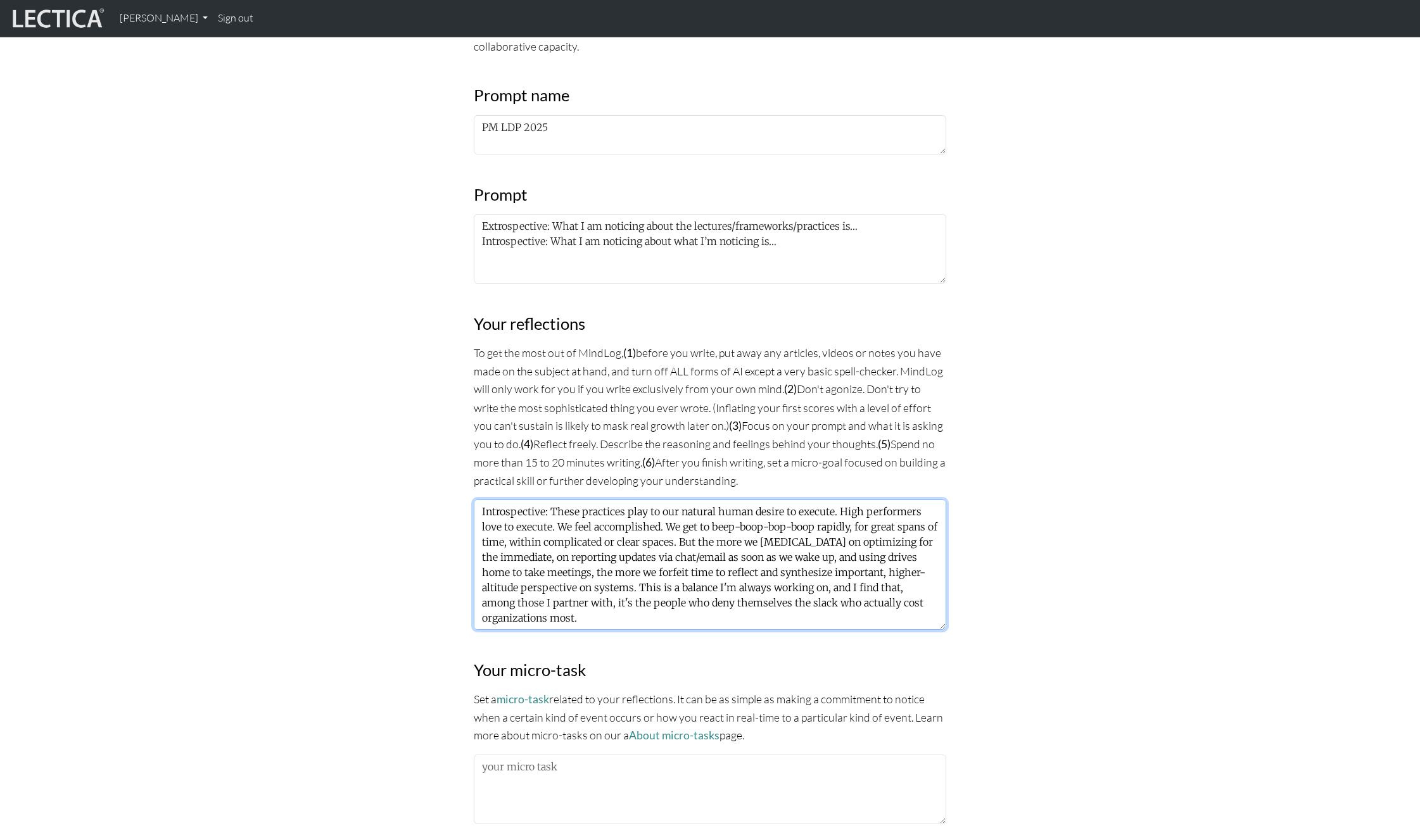
click at [808, 589] on textarea "Extrospective: Our daily toothbrush reporting, optimizing for efficiency, and o…" at bounding box center [710, 565] width 473 height 130
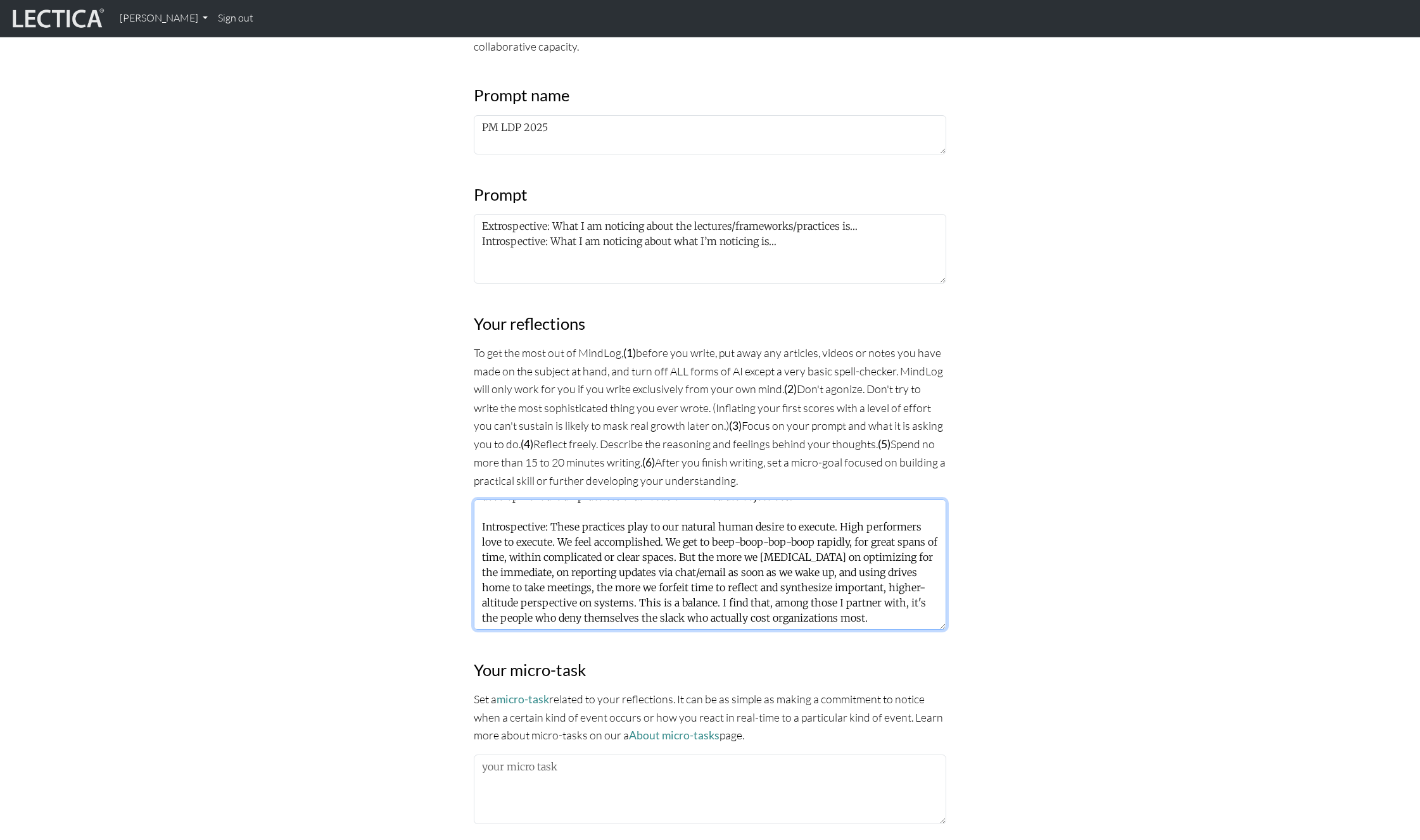
scroll to position [31, 0]
click at [678, 614] on textarea "Extrospective: Our daily toothbrush reporting, optimizing for efficiency, and o…" at bounding box center [710, 565] width 473 height 130
click at [785, 620] on textarea "Extrospective: Our daily toothbrush reporting, optimizing for efficiency, and o…" at bounding box center [710, 565] width 473 height 130
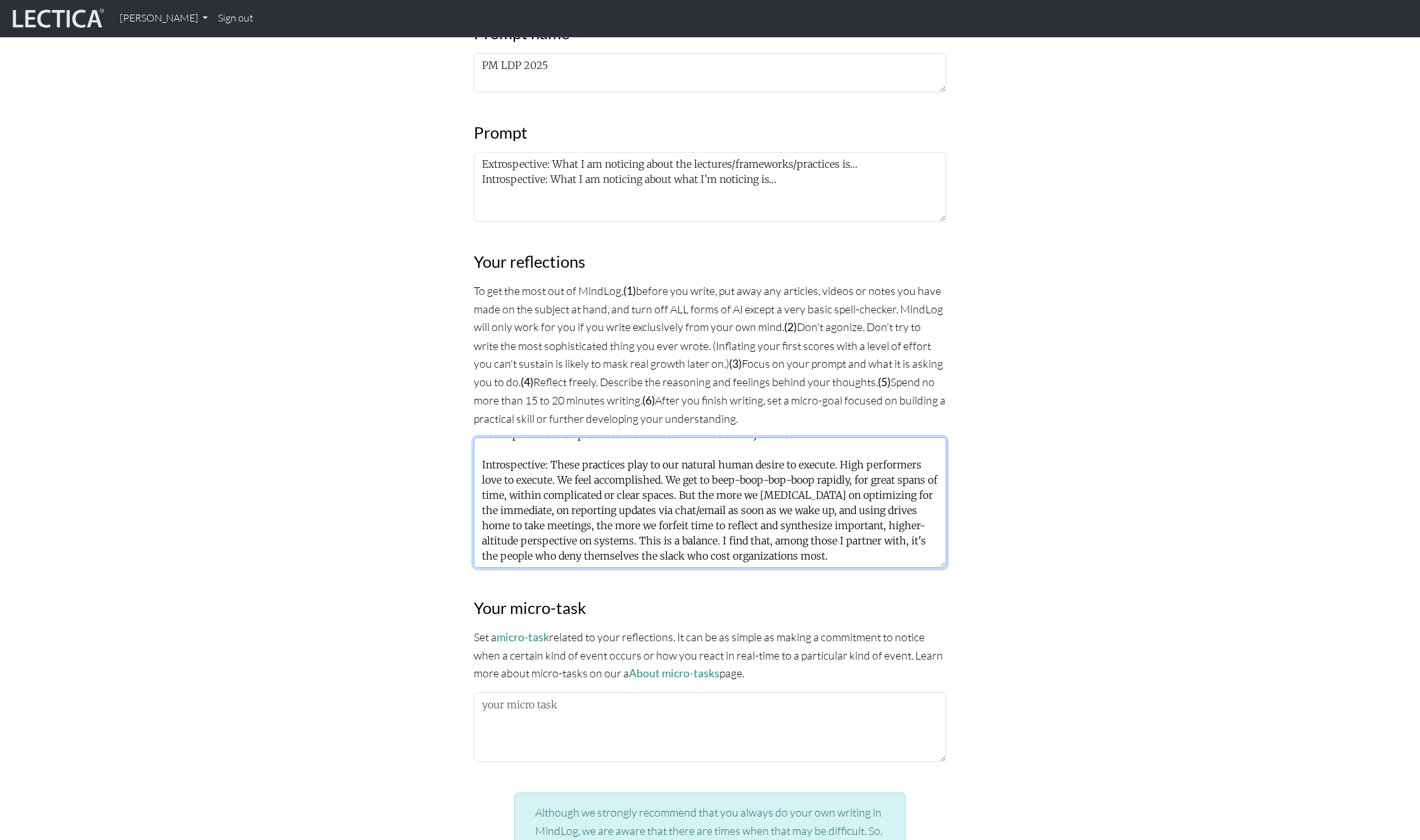
scroll to position [620, 0]
type textarea "Extrospective: Our daily toothbrush reporting, optimizing for efficiency, and o…"
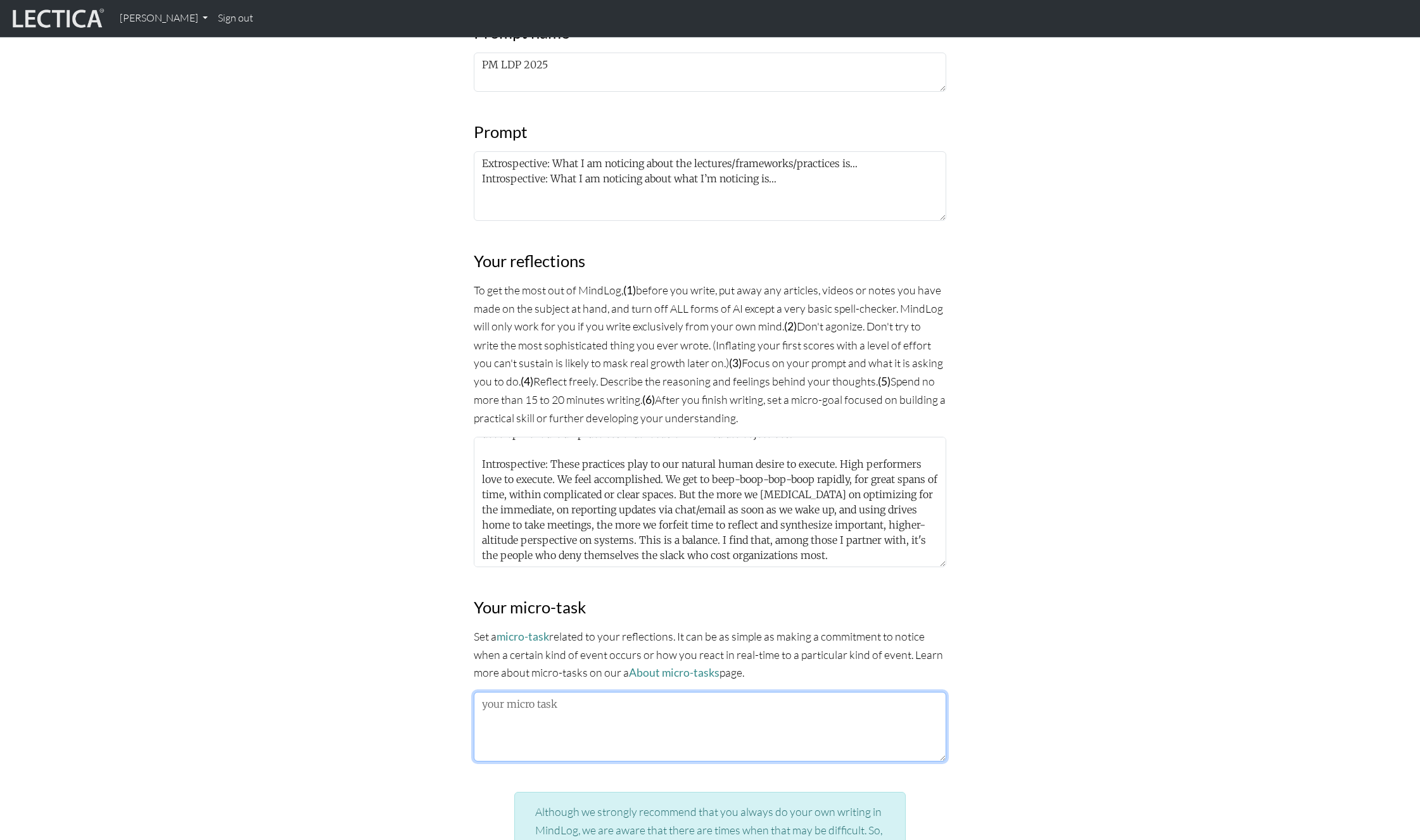
click at [621, 720] on textarea at bounding box center [710, 726] width 473 height 70
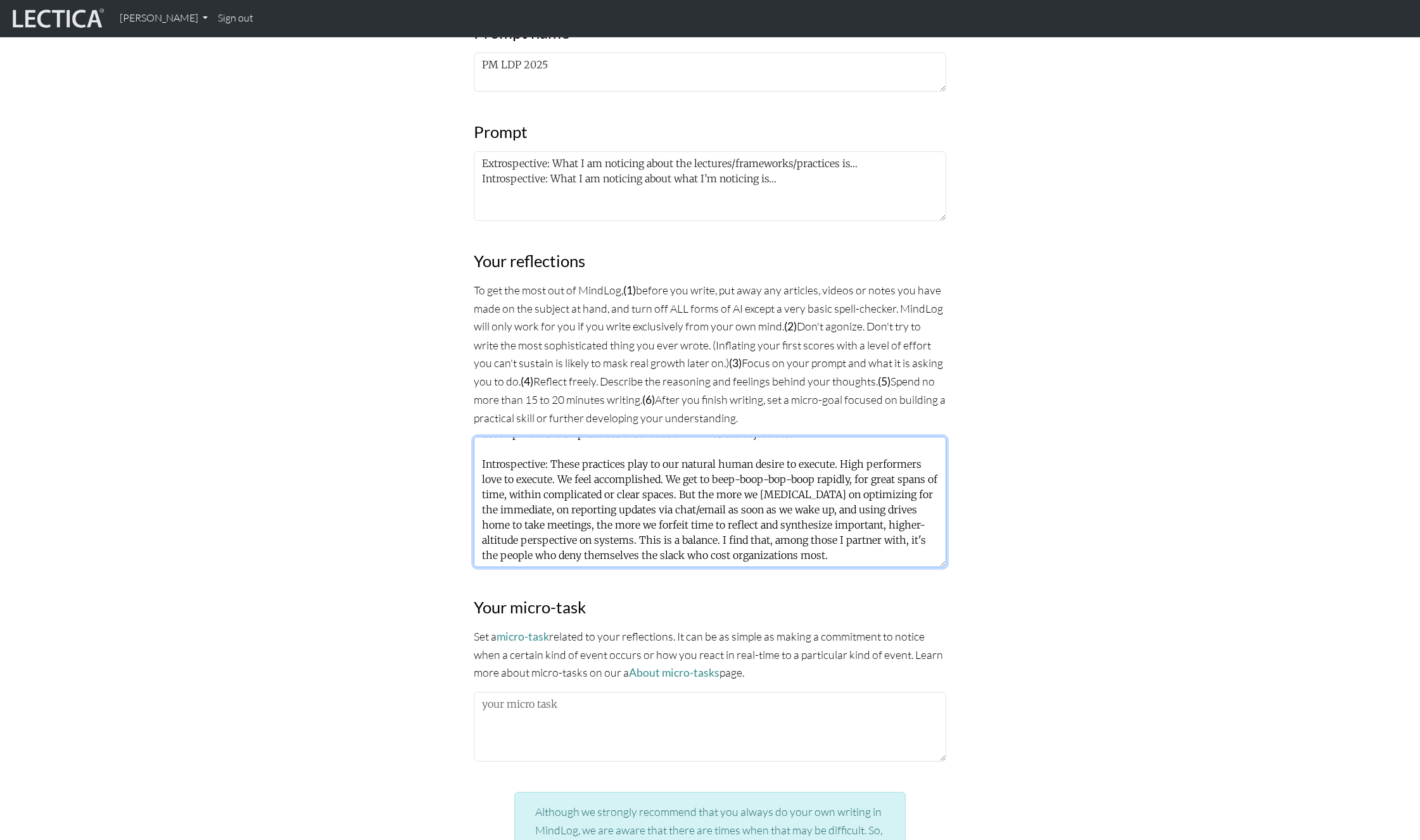
click at [797, 494] on textarea "Extrospective: Our daily toothbrush reporting, optimizing for efficiency, and o…" at bounding box center [710, 502] width 473 height 130
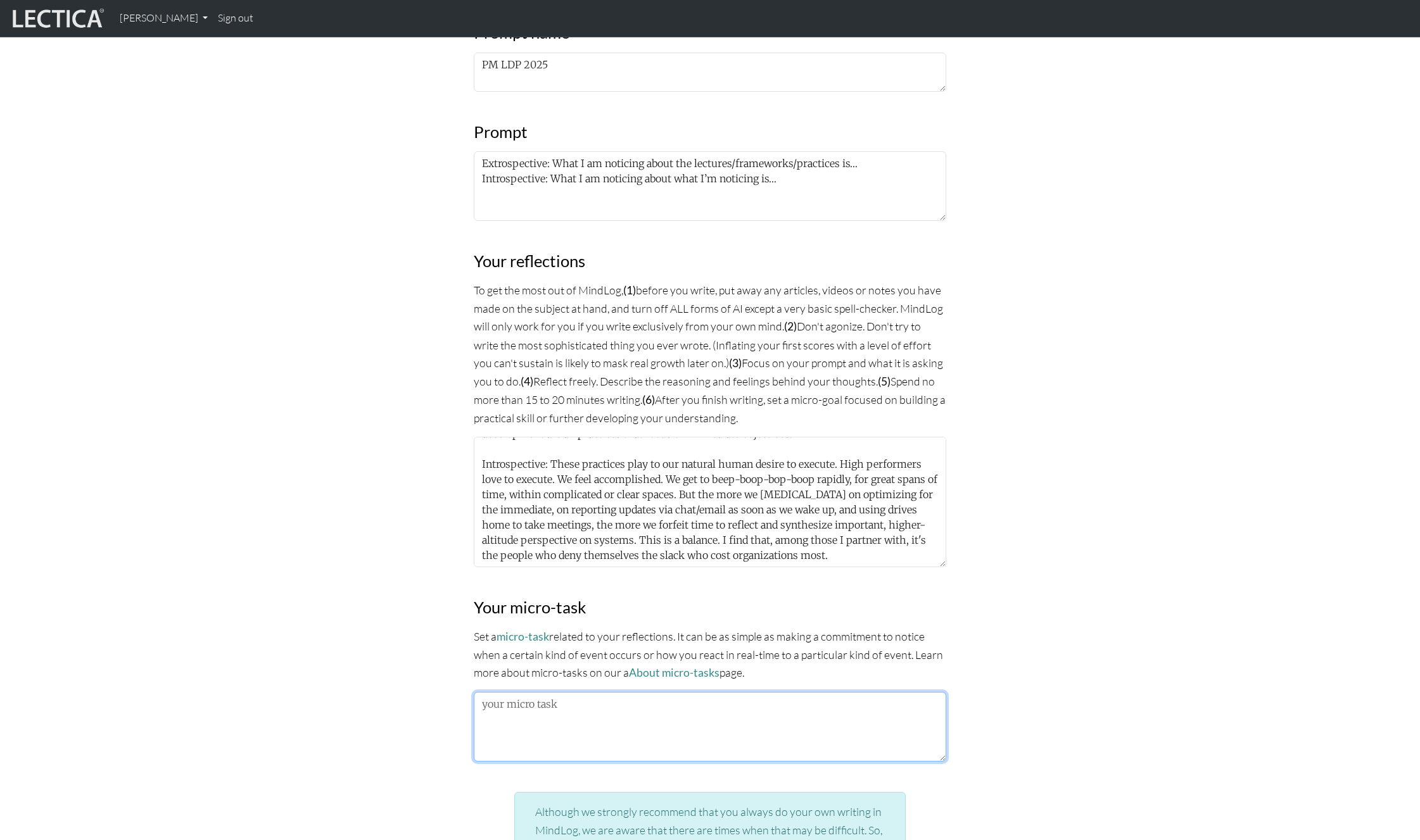
click at [533, 700] on textarea at bounding box center [710, 726] width 473 height 70
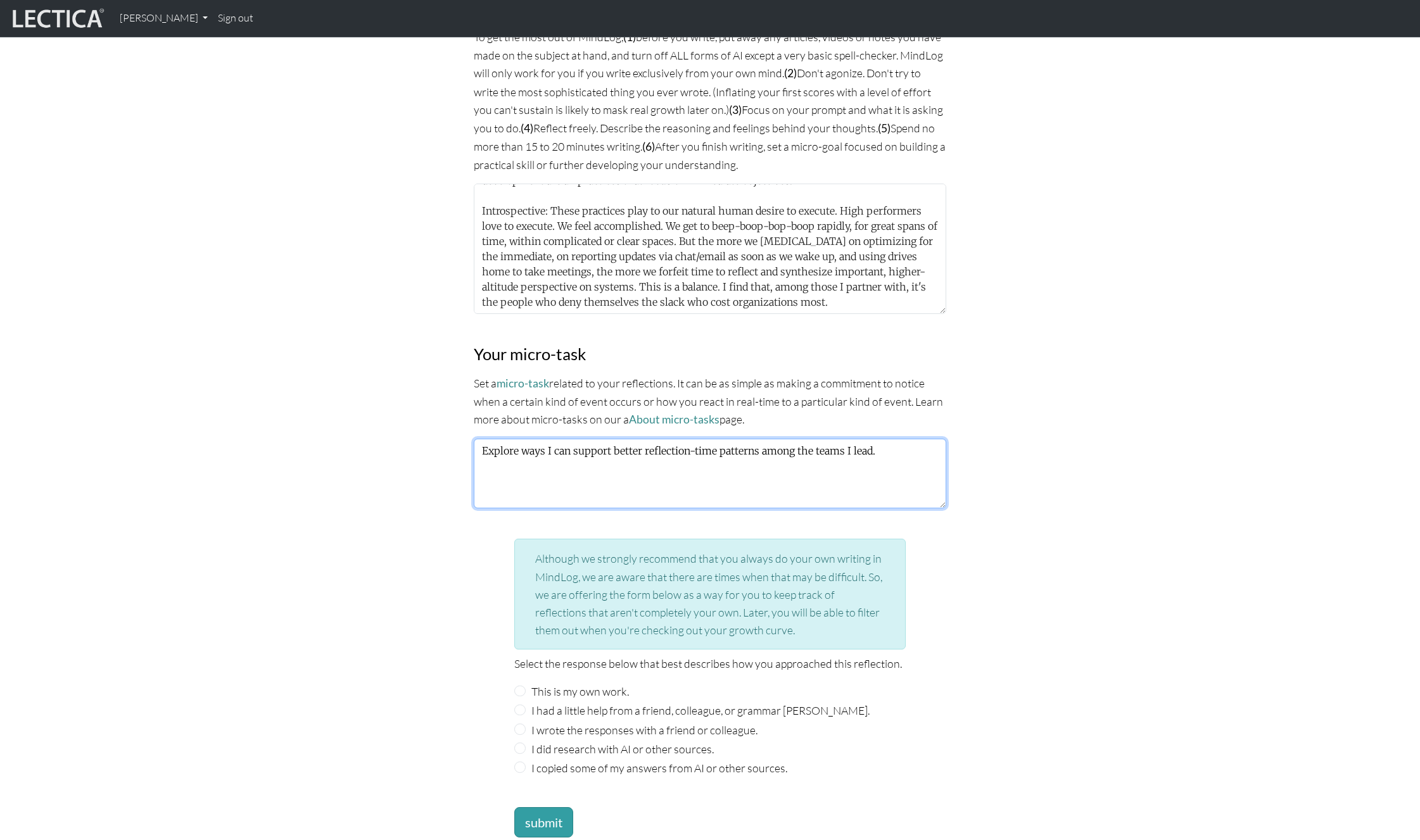
scroll to position [994, 0]
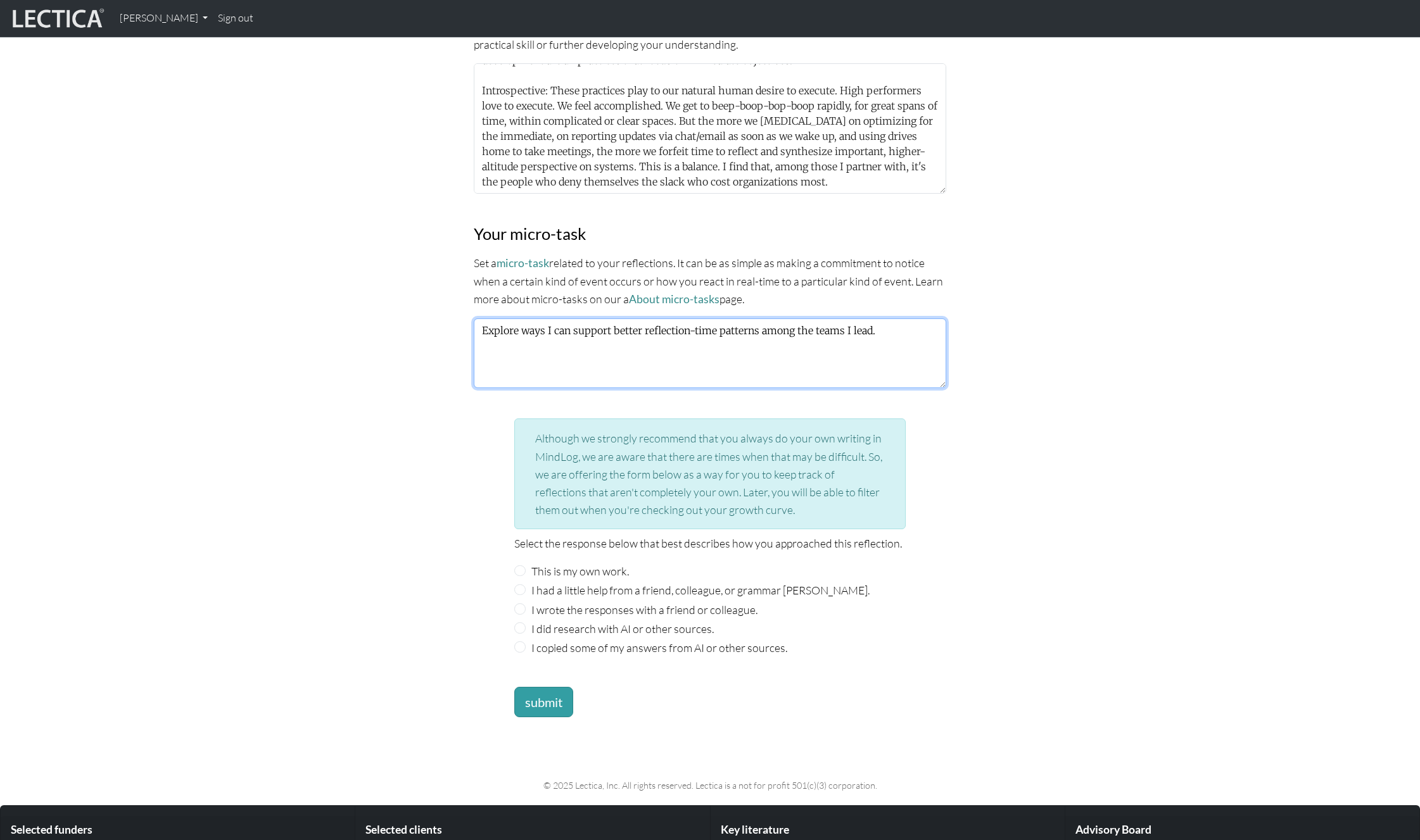
type textarea "Explore ways I can support better reflection-time patterns among the teams I le…"
click at [518, 568] on input "This is my own work." at bounding box center [520, 571] width 12 height 12
radio input "true"
click at [559, 710] on button "submit" at bounding box center [544, 702] width 59 height 31
